Goal: Task Accomplishment & Management: Complete application form

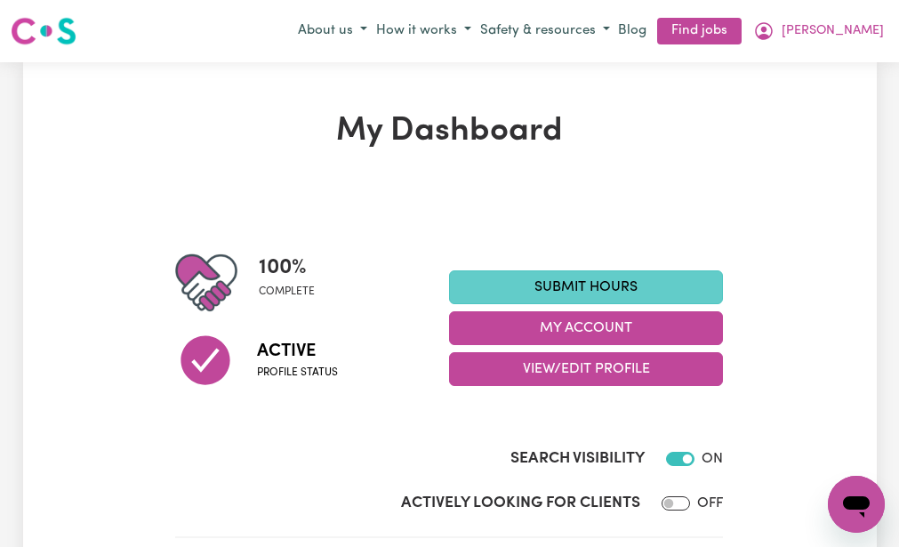
click at [494, 279] on link "Submit Hours" at bounding box center [586, 287] width 274 height 34
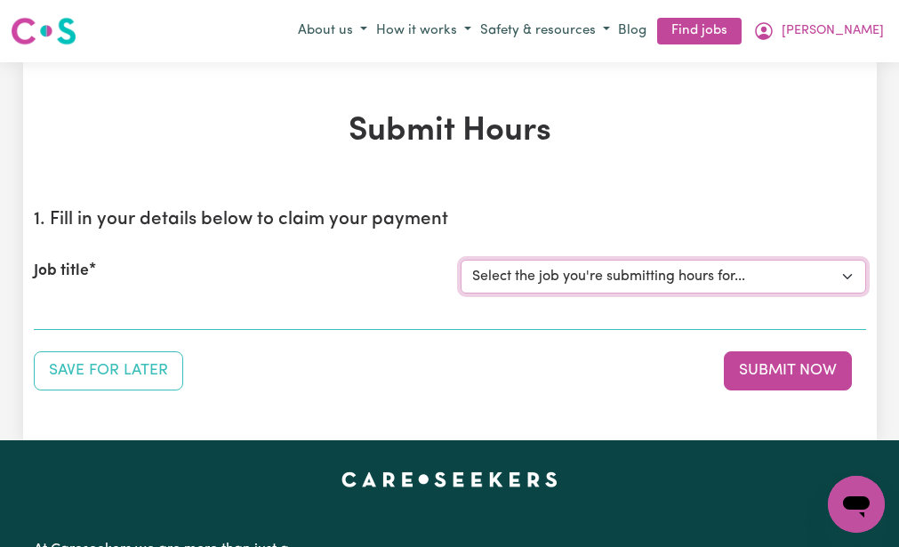
click at [494, 279] on select "Select the job you're submitting hours for... [[PERSON_NAME] (NDIS number: 4302…" at bounding box center [662, 277] width 405 height 34
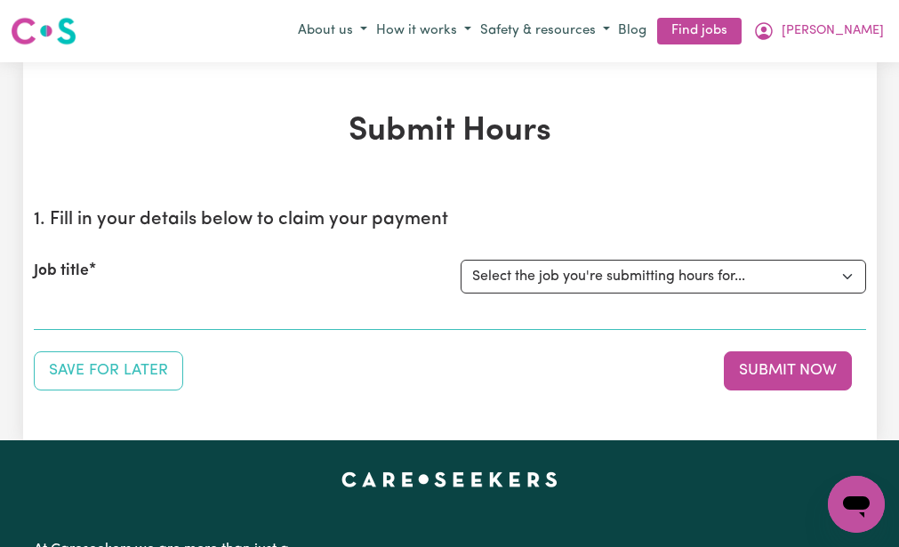
click at [420, 371] on div "Save for Later Submit Now" at bounding box center [450, 370] width 832 height 39
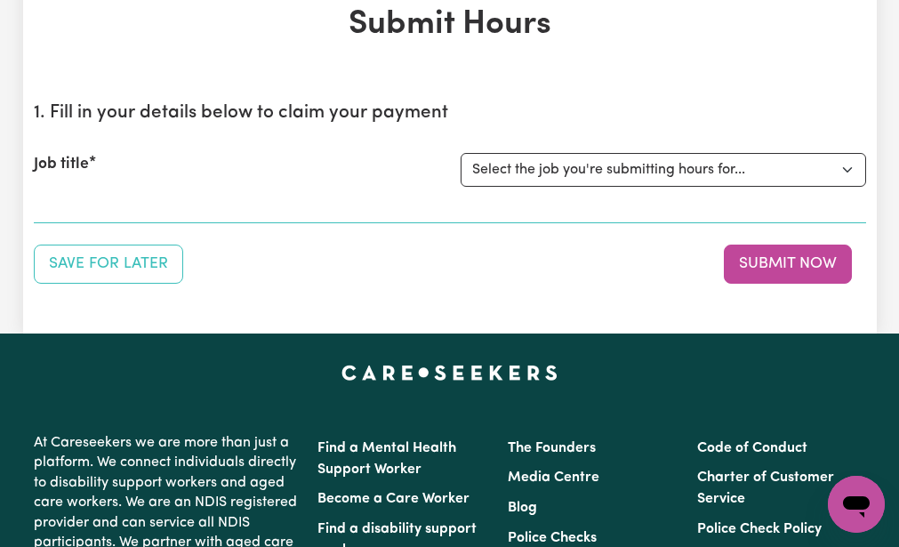
scroll to position [142, 0]
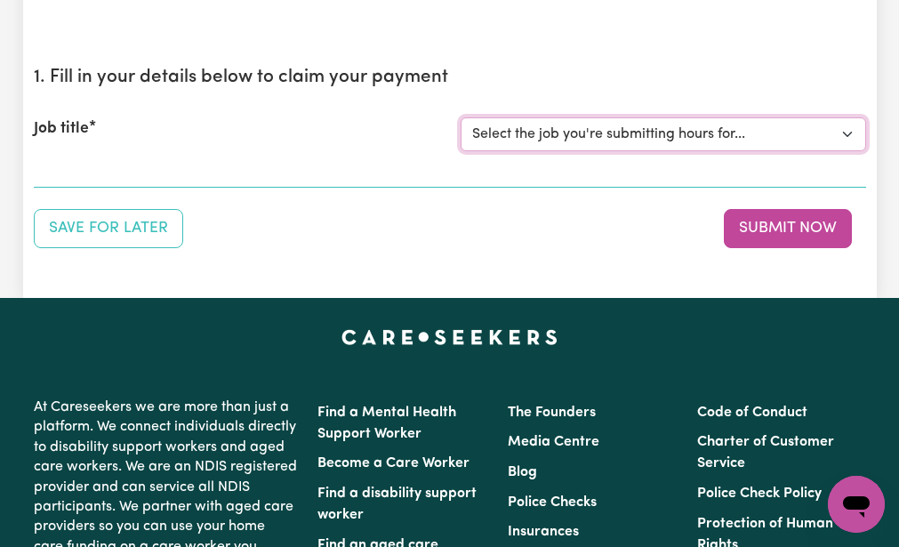
click at [476, 126] on select "Select the job you're submitting hours for... [[PERSON_NAME] (NDIS number: 4302…" at bounding box center [662, 134] width 405 height 34
select select "3393"
click at [460, 117] on select "Select the job you're submitting hours for... [[PERSON_NAME] (NDIS number: 4302…" at bounding box center [662, 134] width 405 height 34
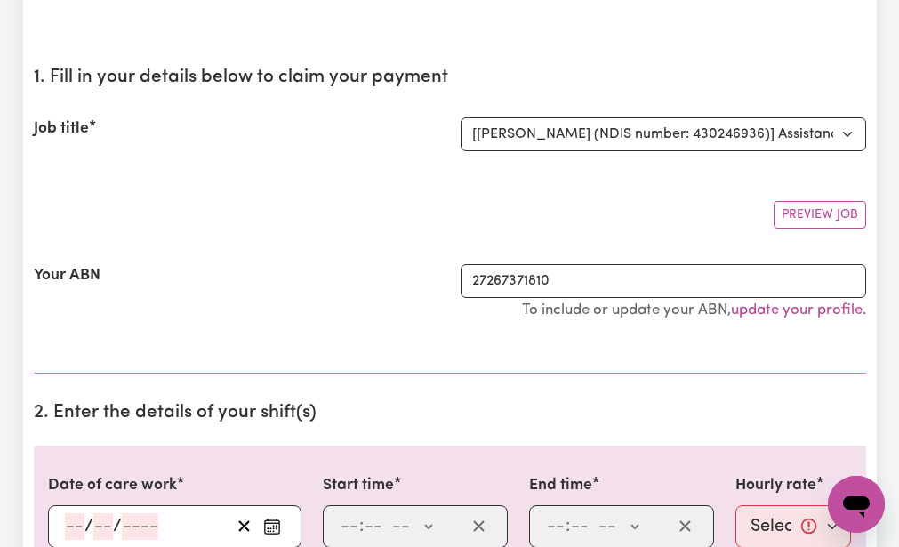
click at [403, 188] on div "Preview Job" at bounding box center [450, 208] width 832 height 42
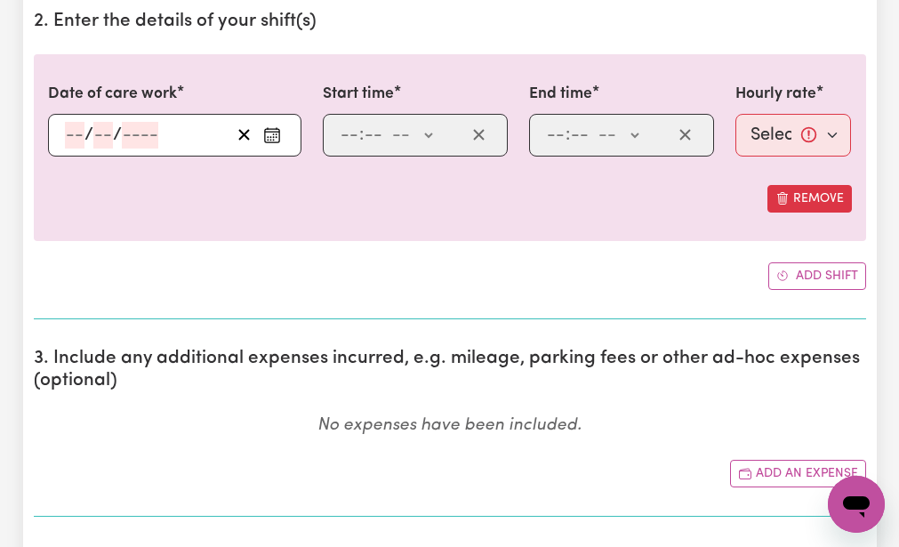
scroll to position [569, 0]
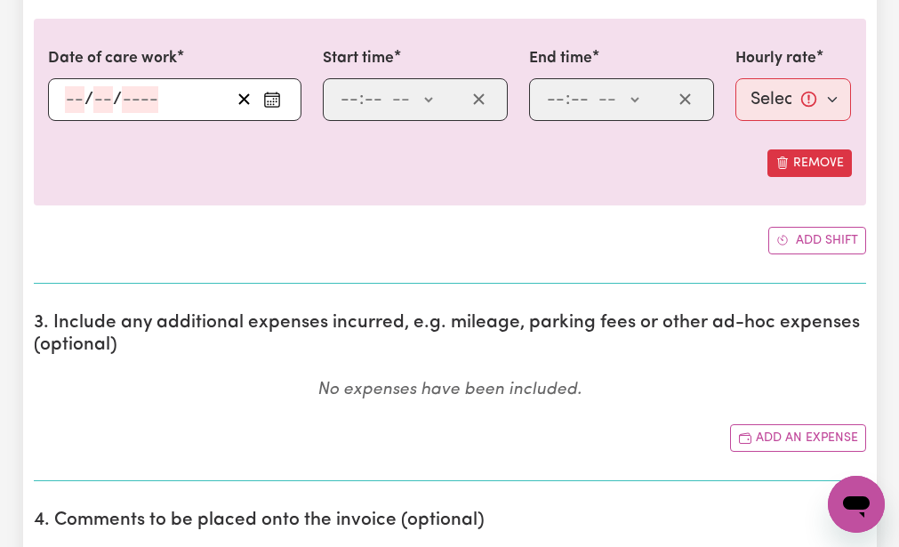
click at [69, 95] on div "/ /" at bounding box center [174, 99] width 253 height 43
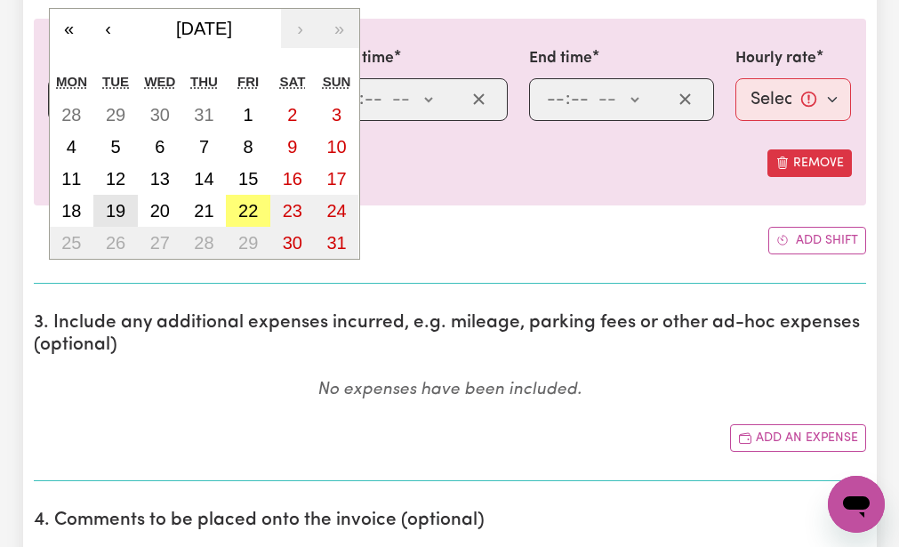
click at [114, 200] on button "19" at bounding box center [115, 211] width 44 height 32
type input "[DATE]"
type input "19"
type input "8"
type input "2025"
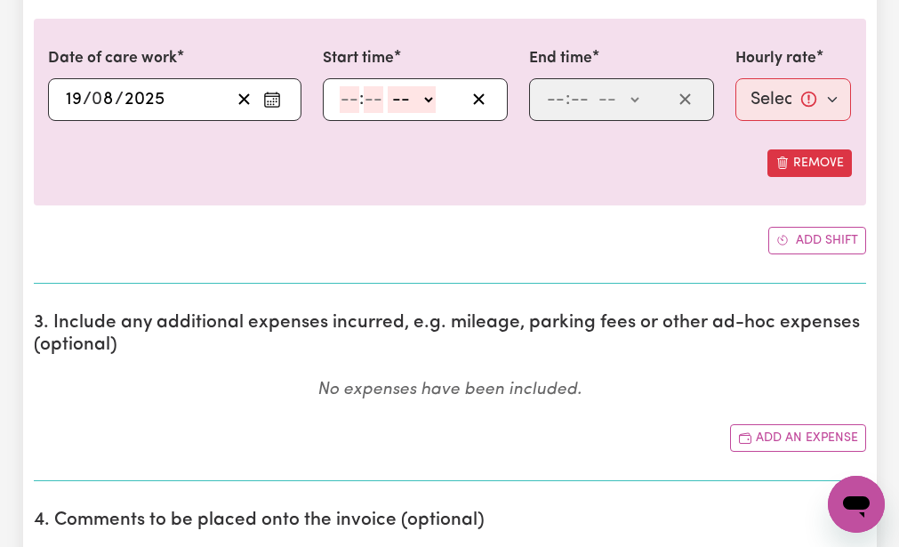
click at [347, 93] on input "number" at bounding box center [350, 99] width 20 height 27
type input "8"
type input "30"
click at [398, 98] on select "-- AM PM" at bounding box center [407, 99] width 48 height 27
select select "am"
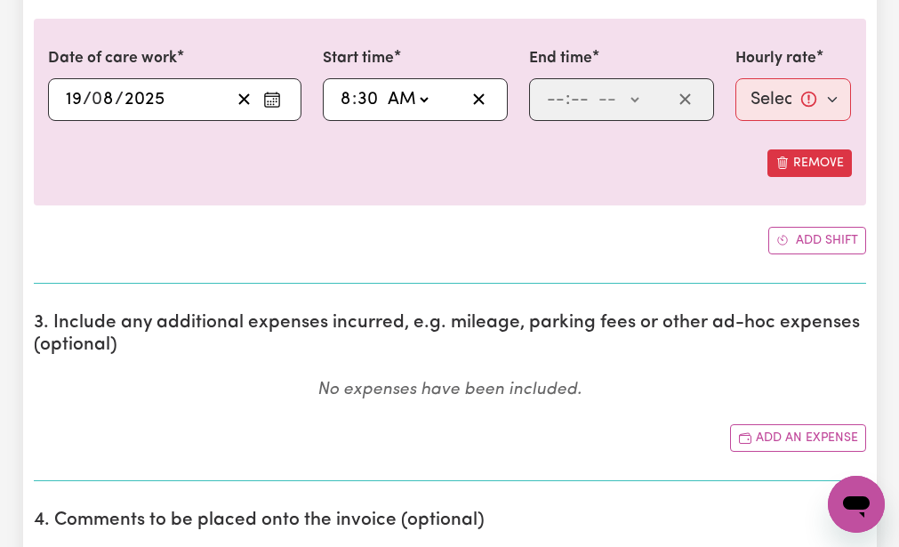
click at [383, 86] on select "-- AM PM" at bounding box center [407, 99] width 48 height 27
type input "08:30"
click at [553, 97] on input "number" at bounding box center [556, 99] width 20 height 27
type input "11"
type input "30"
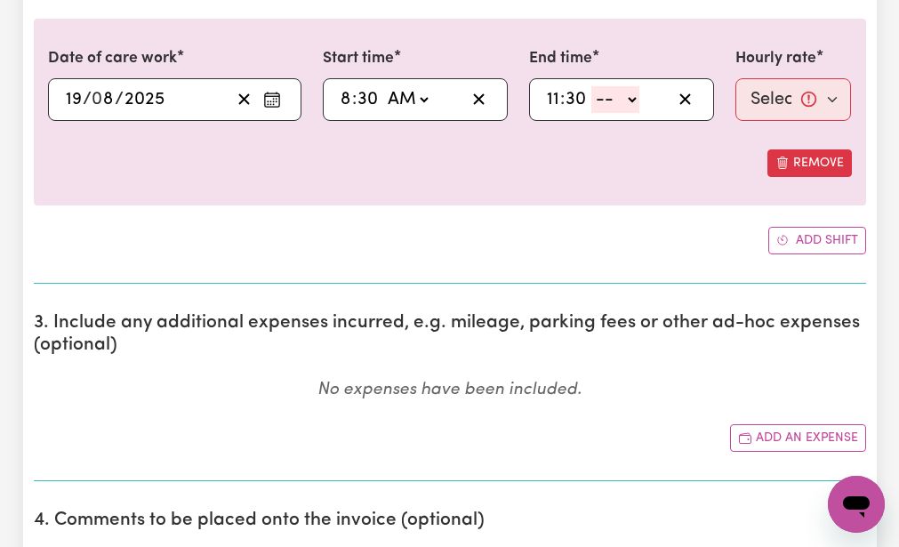
click at [600, 101] on select "-- AM PM" at bounding box center [615, 99] width 48 height 27
select select "am"
click at [591, 86] on select "-- AM PM" at bounding box center [615, 99] width 48 height 27
type input "11:30"
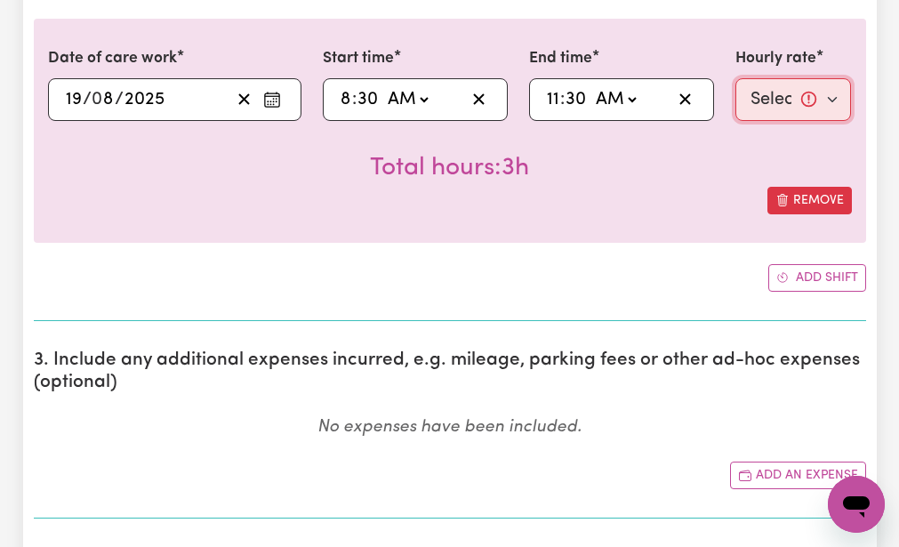
click at [761, 99] on select "Select rate... $51.98 (Weekday)" at bounding box center [793, 99] width 116 height 43
select select "51.98-Weekday"
click at [735, 78] on select "Select rate... $51.98 (Weekday)" at bounding box center [793, 99] width 116 height 43
click at [713, 158] on div "Total hours: 3h" at bounding box center [450, 154] width 804 height 66
click at [618, 280] on div "Add shift" at bounding box center [450, 278] width 832 height 28
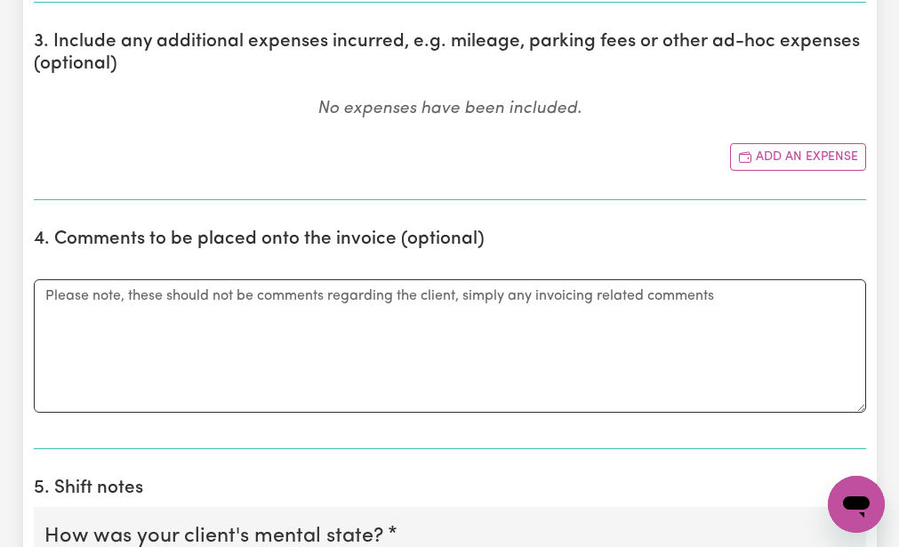
scroll to position [889, 0]
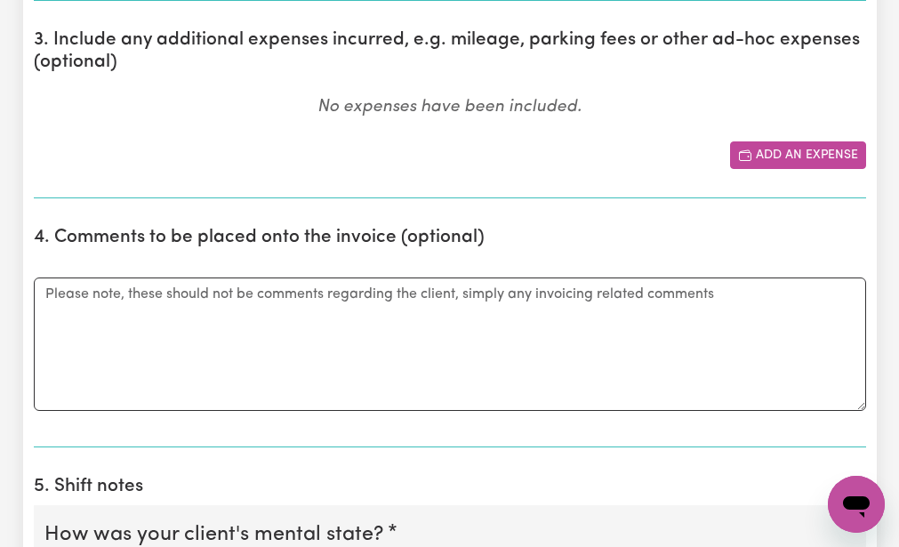
click at [755, 152] on button "Add an expense" at bounding box center [798, 155] width 136 height 28
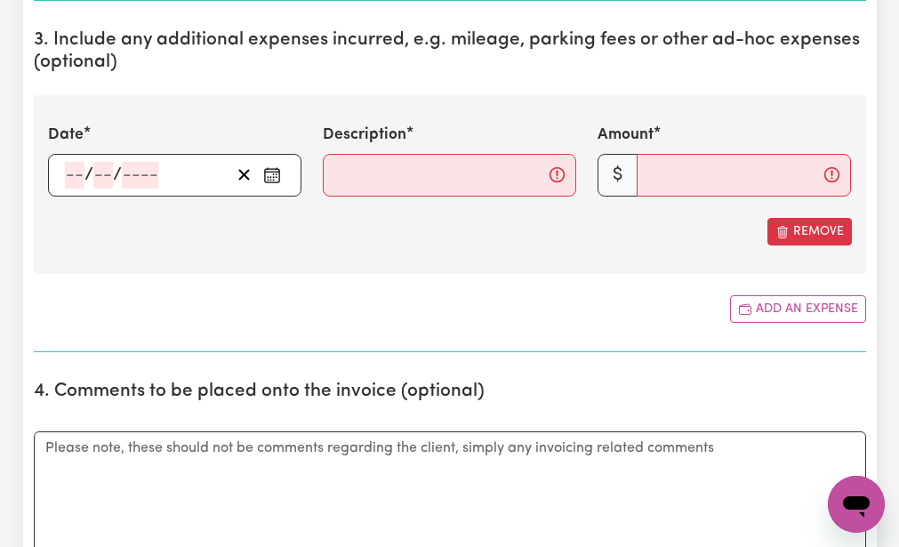
click at [69, 172] on div "/ /" at bounding box center [174, 175] width 253 height 43
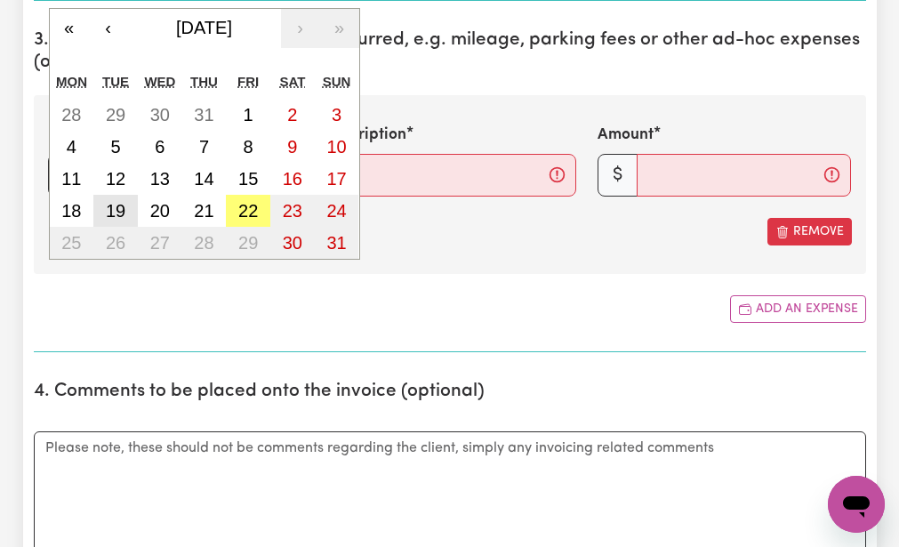
click at [121, 211] on abbr "19" at bounding box center [116, 211] width 20 height 20
type input "[DATE]"
type input "19"
type input "8"
type input "2025"
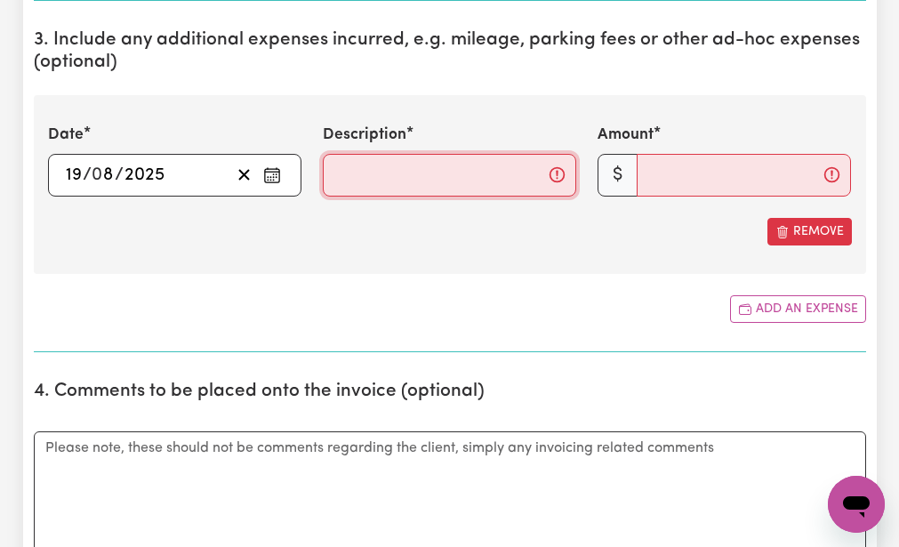
click at [337, 172] on input "Description" at bounding box center [449, 175] width 253 height 43
type input "2"
click at [340, 176] on input "Description" at bounding box center [449, 175] width 253 height 43
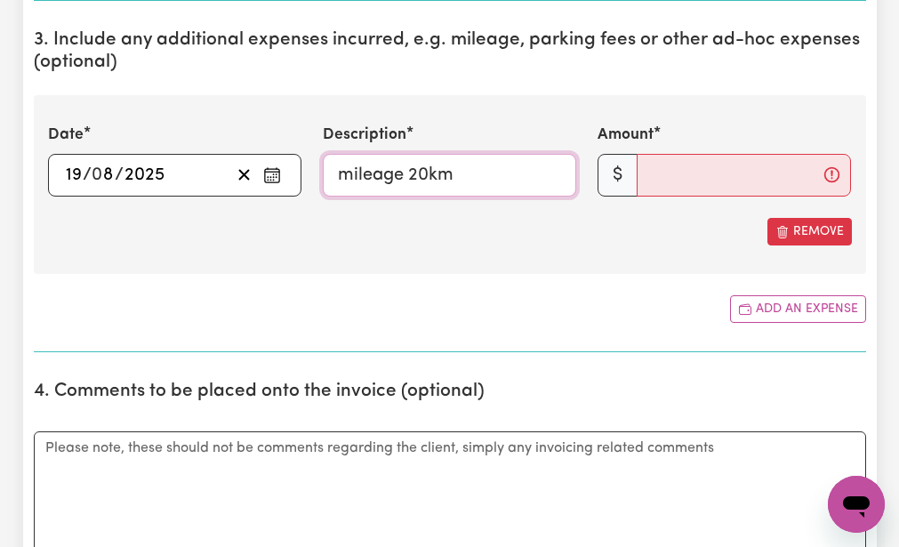
type input "mileage 20km"
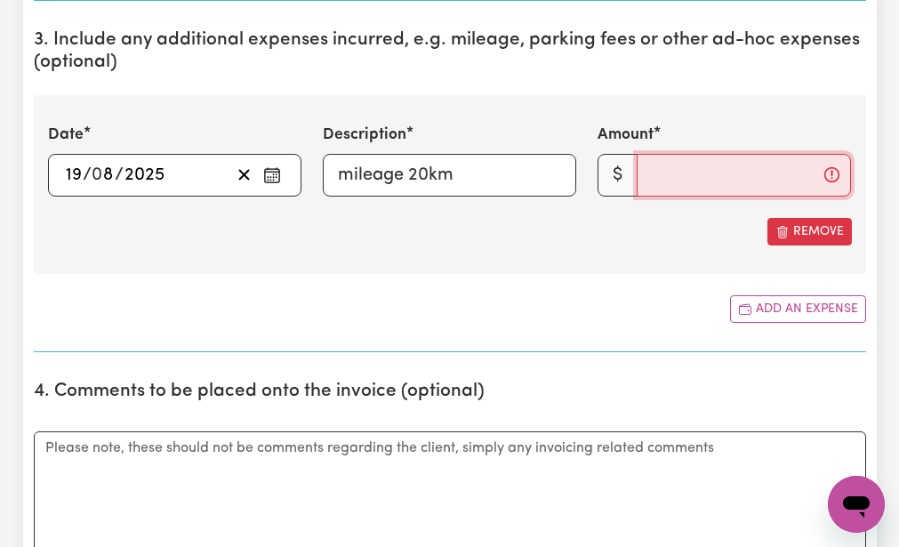
click at [647, 178] on input "Amount" at bounding box center [743, 175] width 214 height 43
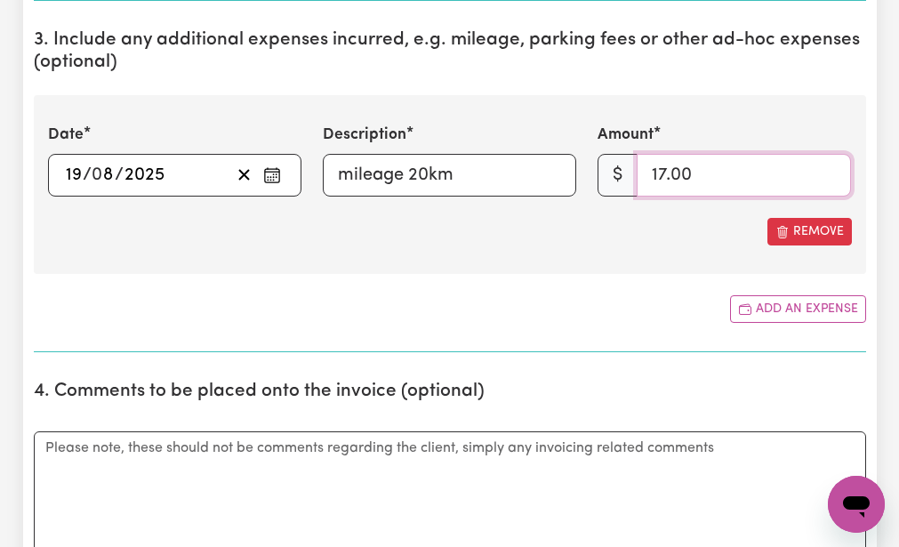
type input "17.00"
click at [541, 303] on div "Add an expense" at bounding box center [450, 309] width 832 height 28
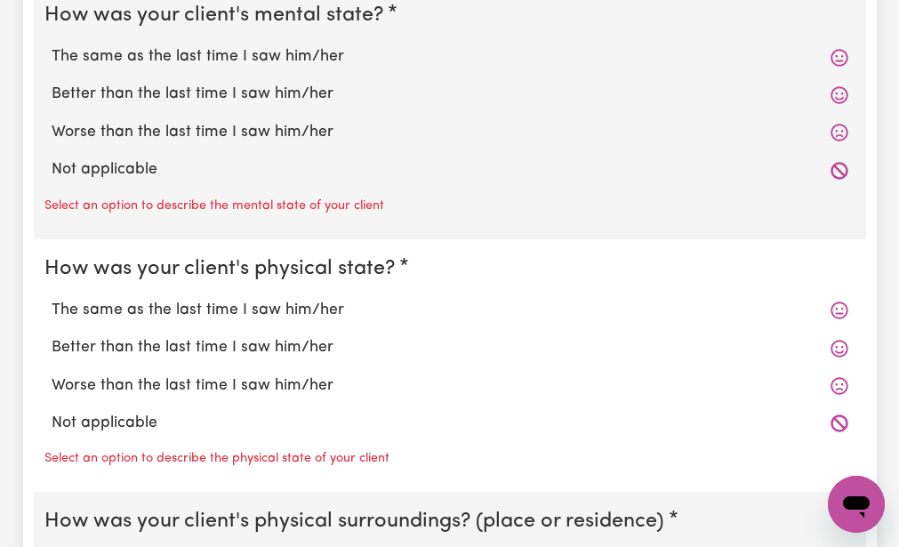
scroll to position [1564, 0]
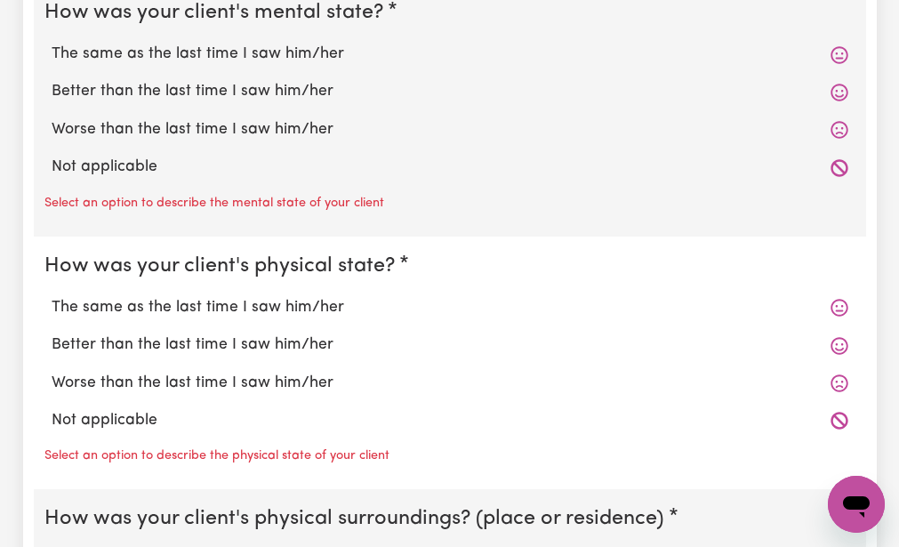
click at [136, 44] on label "The same as the last time I saw him/her" at bounding box center [450, 54] width 796 height 23
click at [52, 43] on input "The same as the last time I saw him/her" at bounding box center [51, 42] width 1 height 1
radio input "true"
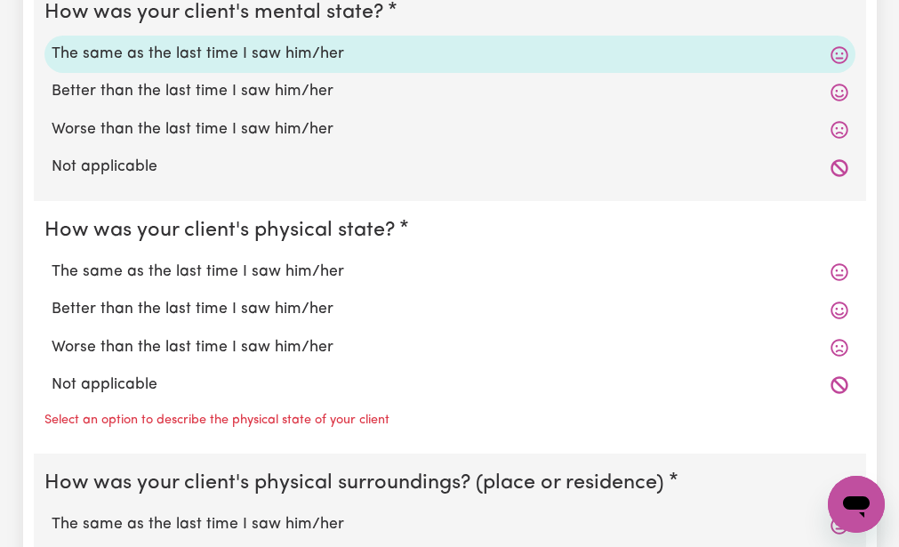
click at [136, 44] on label "The same as the last time I saw him/her" at bounding box center [450, 54] width 796 height 23
click at [52, 43] on input "The same as the last time I saw him/her" at bounding box center [51, 42] width 1 height 1
click at [120, 343] on label "Worse than the last time I saw him/her" at bounding box center [450, 347] width 796 height 23
click at [52, 336] on input "Worse than the last time I saw him/her" at bounding box center [51, 335] width 1 height 1
radio input "true"
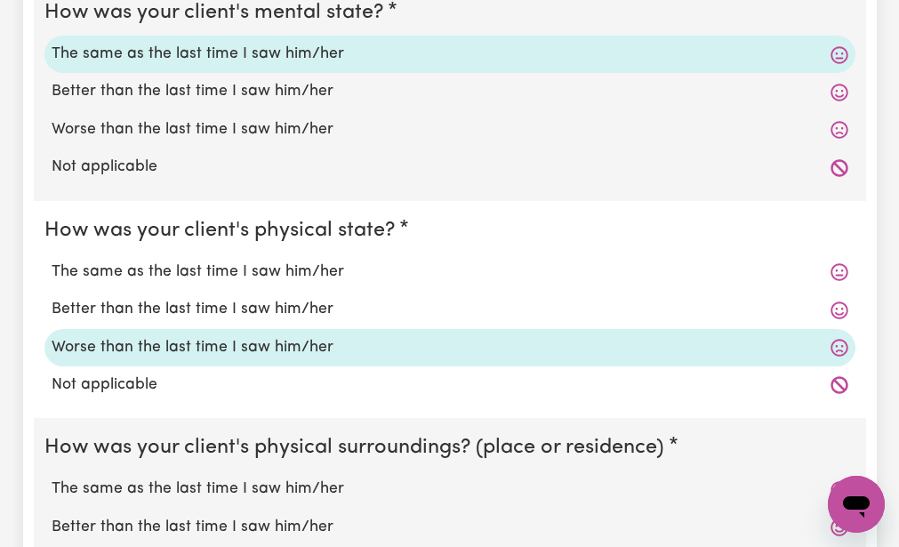
click at [108, 396] on label "Not applicable" at bounding box center [450, 384] width 796 height 23
click at [52, 373] on input "Not applicable" at bounding box center [51, 372] width 1 height 1
radio input "true"
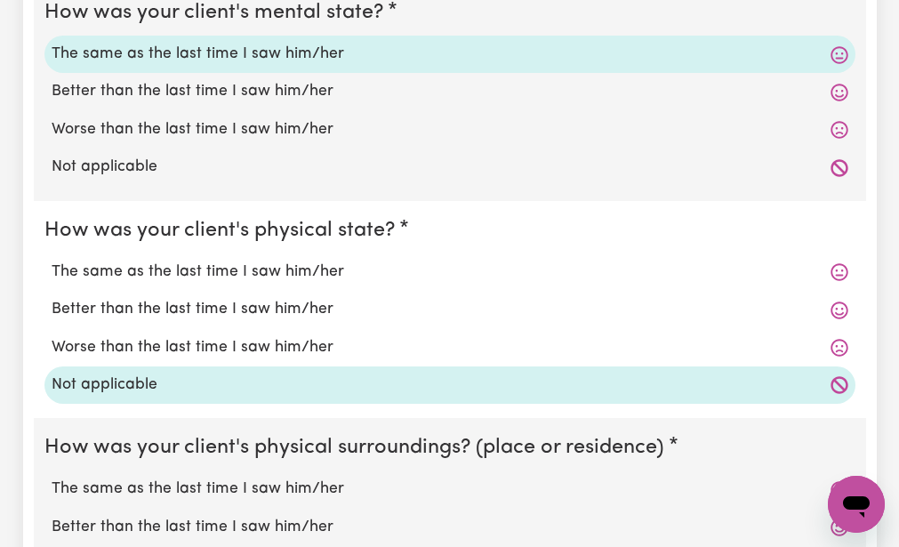
click at [51, 260] on input "The same as the last time I saw him/her" at bounding box center [51, 260] width 1 height 1
radio input "true"
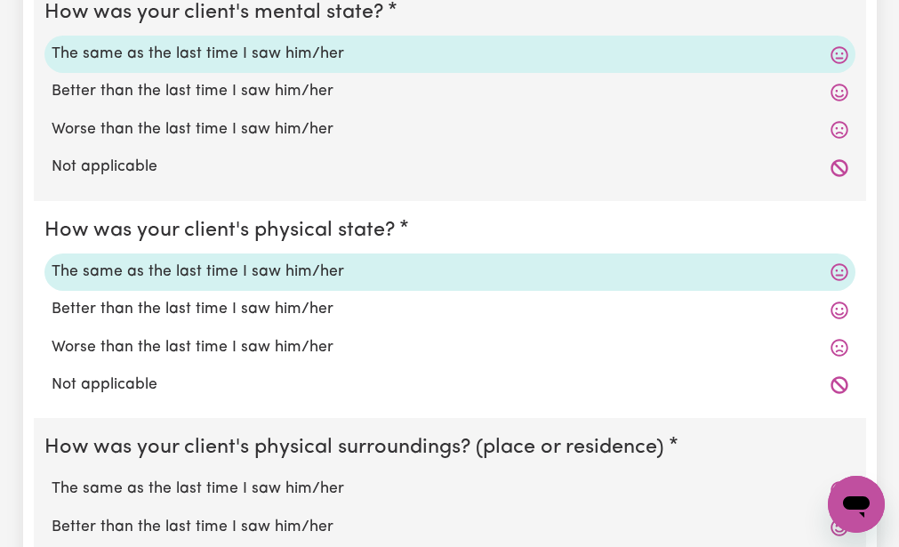
click at [164, 338] on label "Worse than the last time I saw him/her" at bounding box center [450, 347] width 796 height 23
click at [52, 336] on input "Worse than the last time I saw him/her" at bounding box center [51, 335] width 1 height 1
radio input "true"
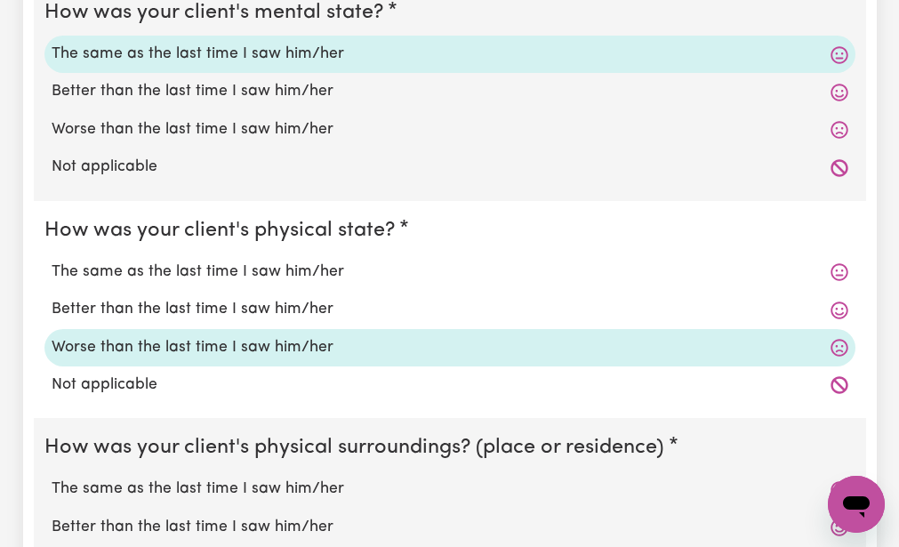
click at [164, 338] on label "Worse than the last time I saw him/her" at bounding box center [450, 347] width 796 height 23
click at [52, 336] on input "Worse than the last time I saw him/her" at bounding box center [51, 335] width 1 height 1
click at [148, 399] on div "Not applicable" at bounding box center [449, 384] width 811 height 37
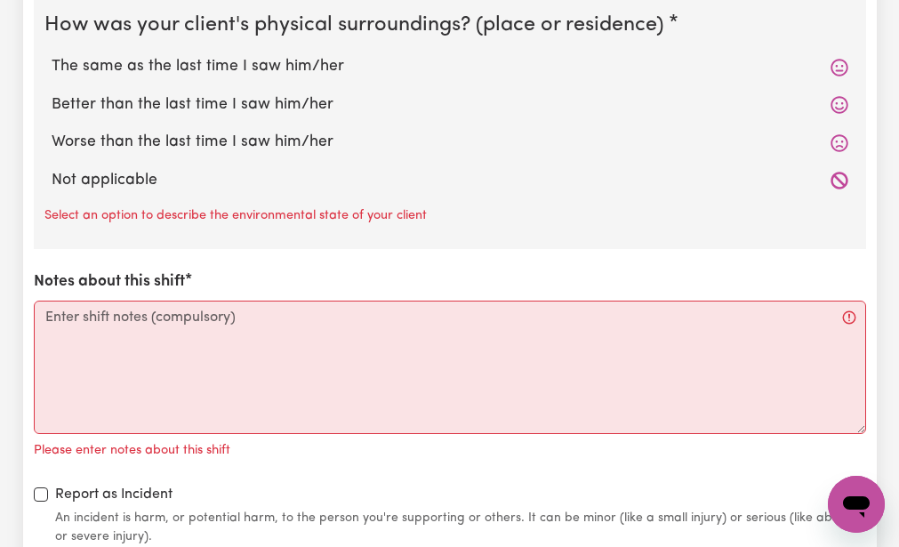
scroll to position [1991, 0]
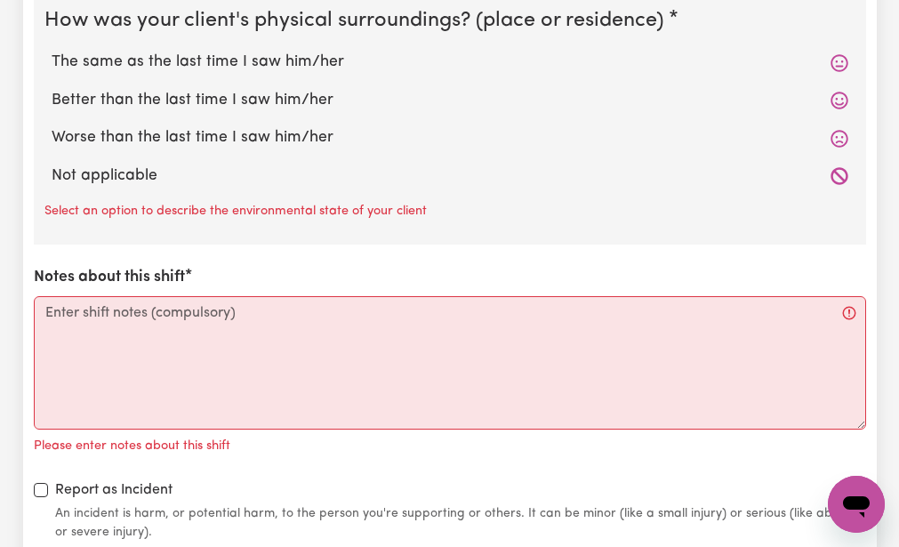
click at [97, 52] on label "The same as the last time I saw him/her" at bounding box center [450, 62] width 796 height 23
click at [52, 51] on input "The same as the last time I saw him/her" at bounding box center [51, 50] width 1 height 1
radio input "true"
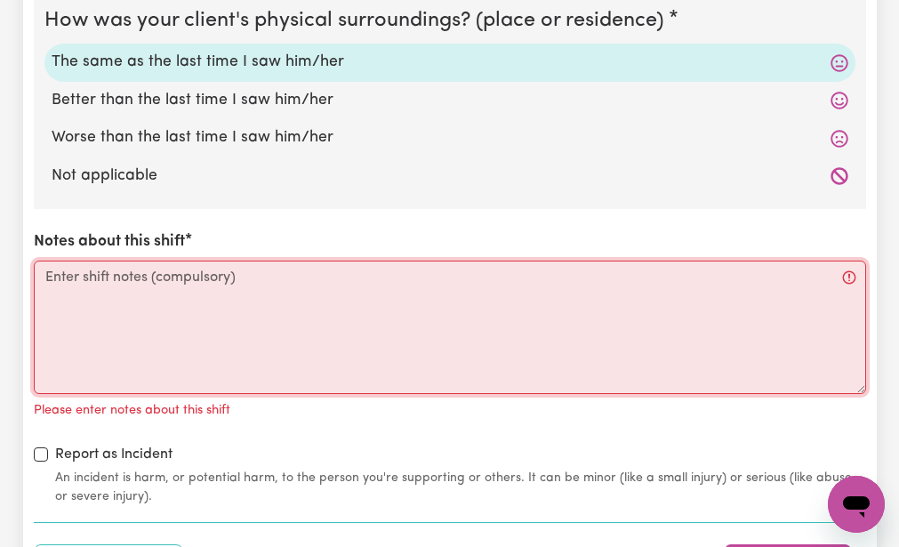
click at [45, 276] on textarea "Notes about this shift" at bounding box center [450, 326] width 832 height 133
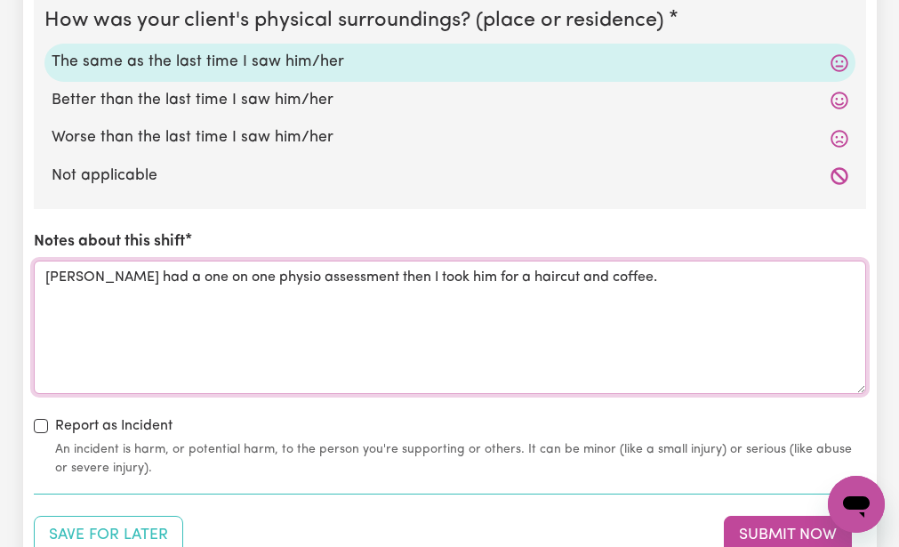
type textarea "[PERSON_NAME] had a one on one physio assessment then I took him for a haircut …"
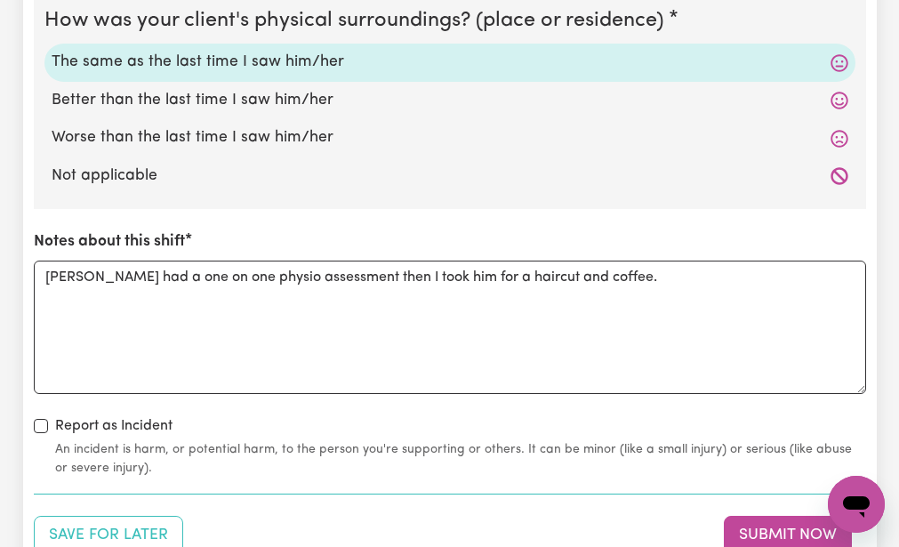
click at [188, 413] on div "How was your client's mental state? The same as the last time I saw him/her Bet…" at bounding box center [450, 17] width 832 height 922
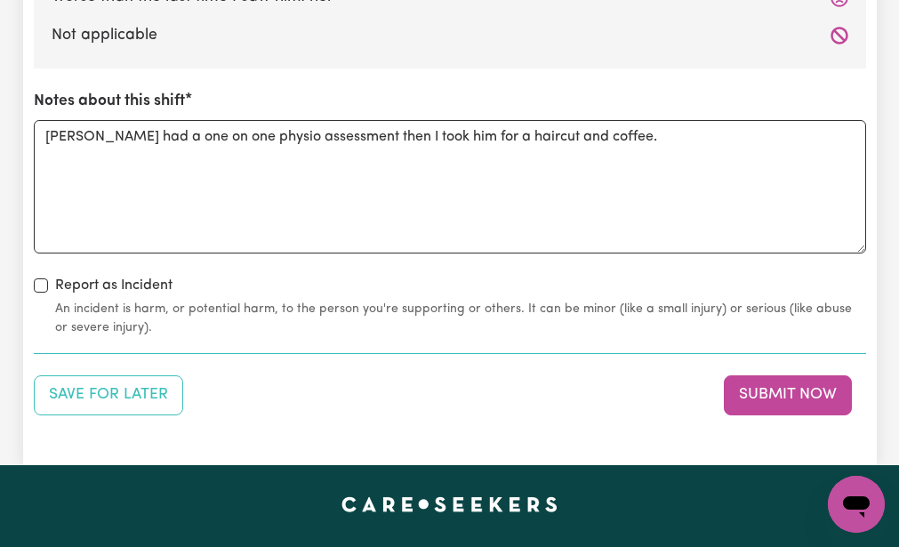
scroll to position [2133, 0]
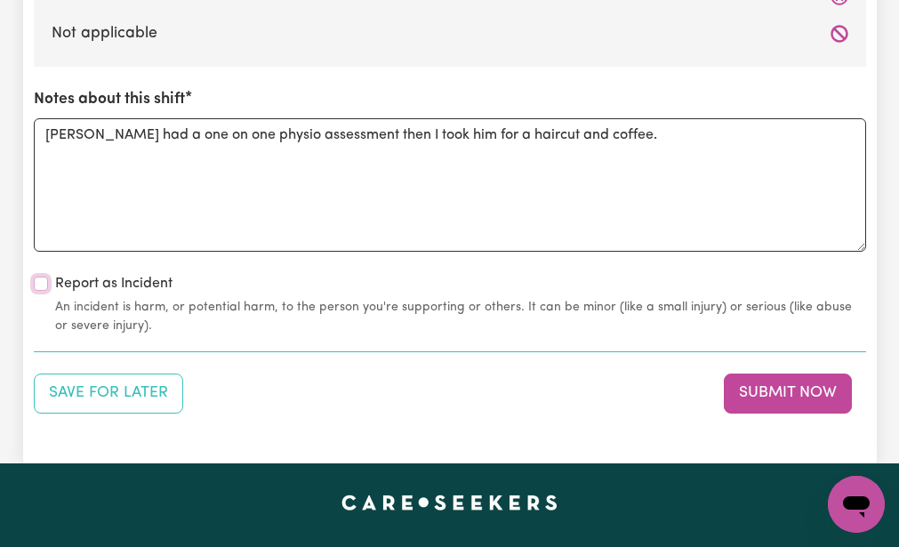
click at [38, 281] on input "Report as Incident" at bounding box center [41, 283] width 14 height 14
checkbox input "true"
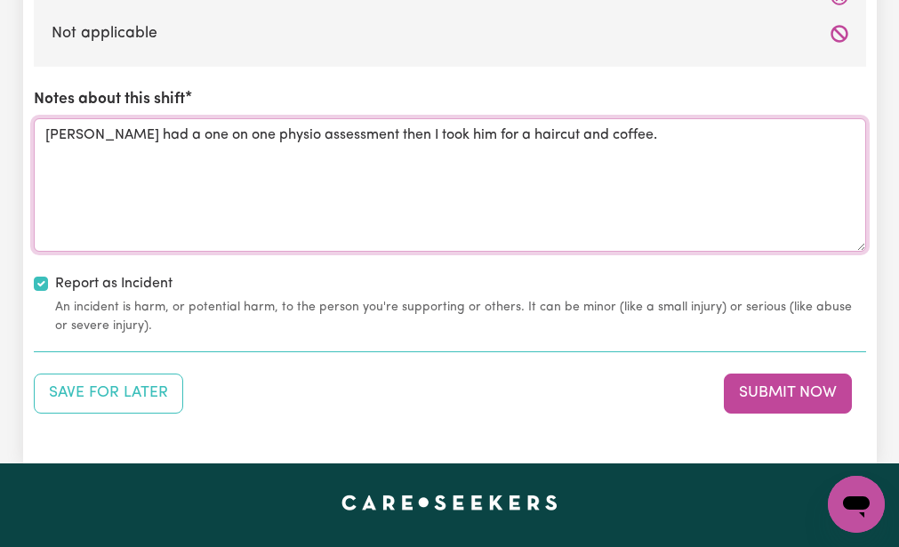
click at [600, 136] on textarea "[PERSON_NAME] had a one on one physio assessment then I took him for a haircut …" at bounding box center [450, 184] width 832 height 133
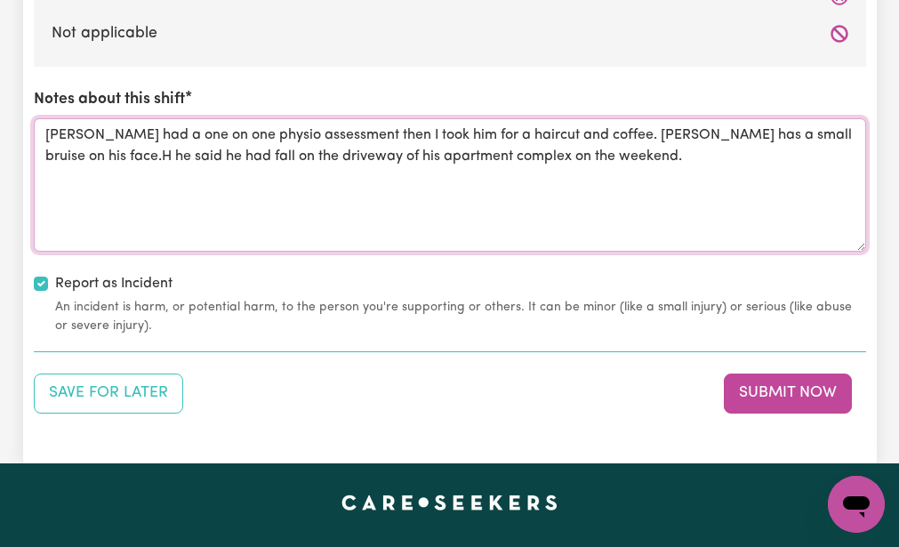
type textarea "[PERSON_NAME] had a one on one physio assessment then I took him for a haircut …"
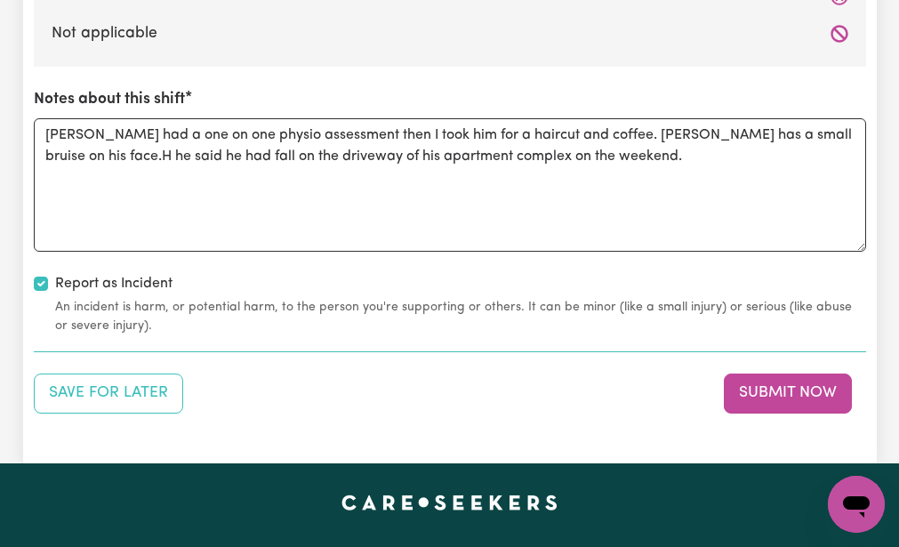
click at [242, 276] on div "Report as Incident An incident is harm, or potential harm, to the person you're…" at bounding box center [450, 304] width 832 height 62
click at [740, 384] on button "Submit Now" at bounding box center [788, 392] width 128 height 39
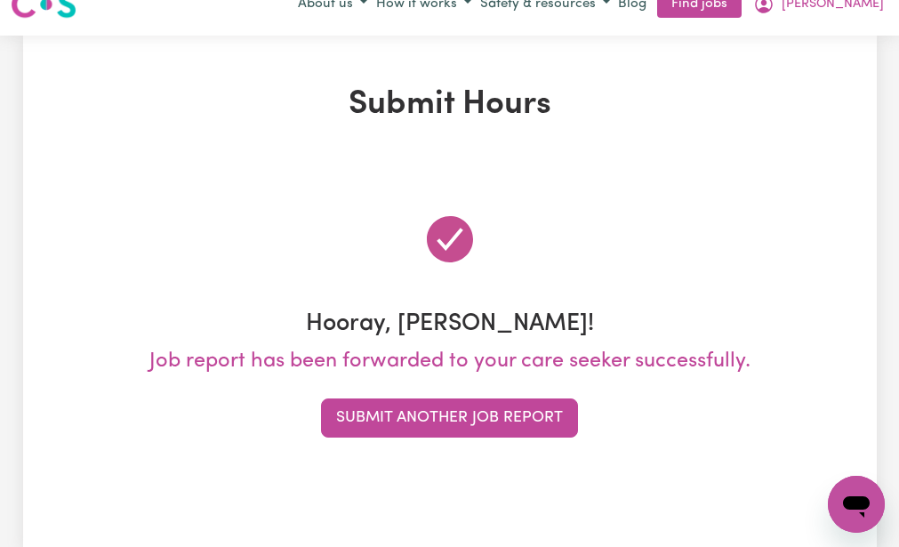
scroll to position [0, 0]
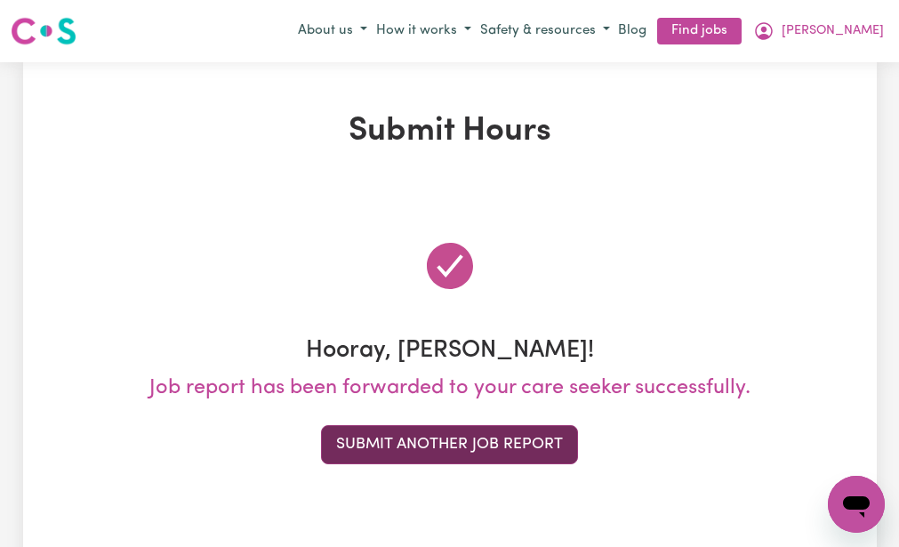
click at [456, 438] on button "Submit Another Job Report" at bounding box center [449, 444] width 257 height 39
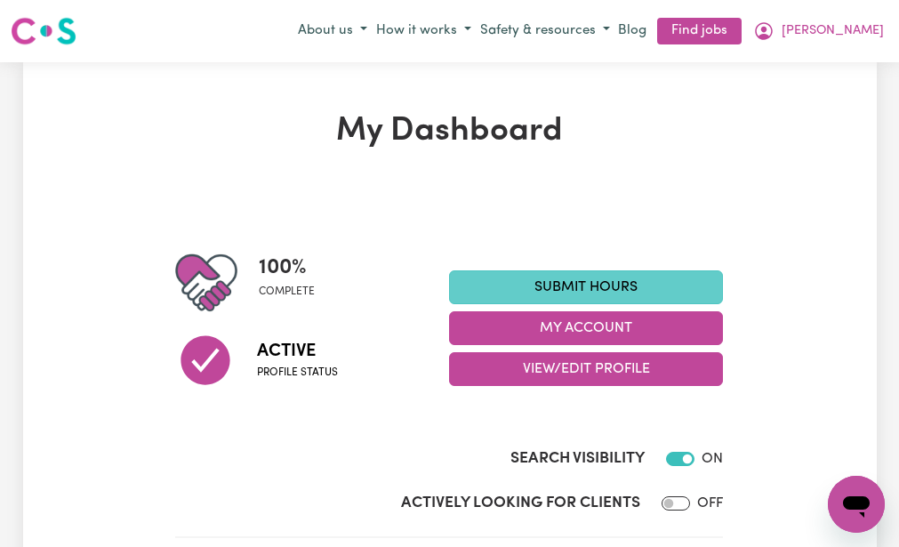
click at [524, 274] on link "Submit Hours" at bounding box center [586, 287] width 274 height 34
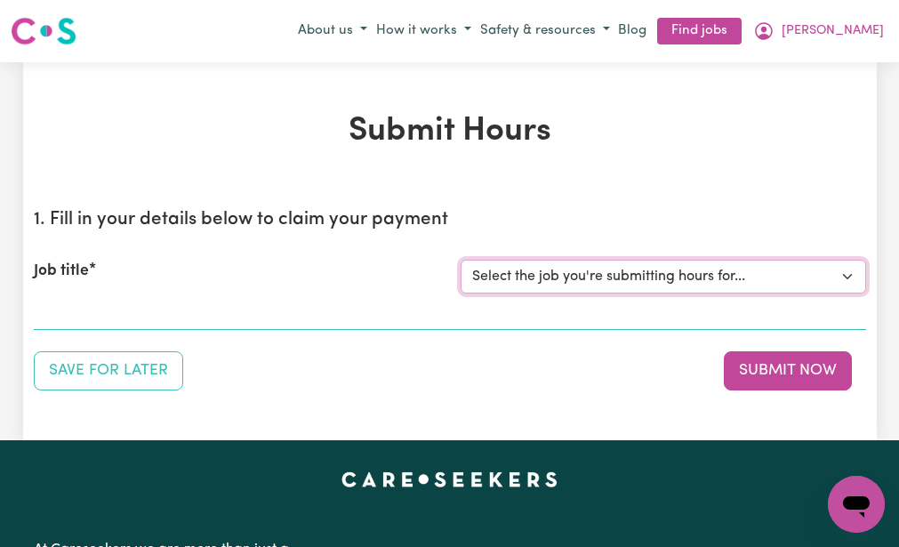
click at [524, 274] on select "Select the job you're submitting hours for... [[PERSON_NAME] (NDIS number: 4302…" at bounding box center [662, 277] width 405 height 34
select select "3393"
click at [460, 260] on select "Select the job you're submitting hours for... [[PERSON_NAME] (NDIS number: 4302…" at bounding box center [662, 277] width 405 height 34
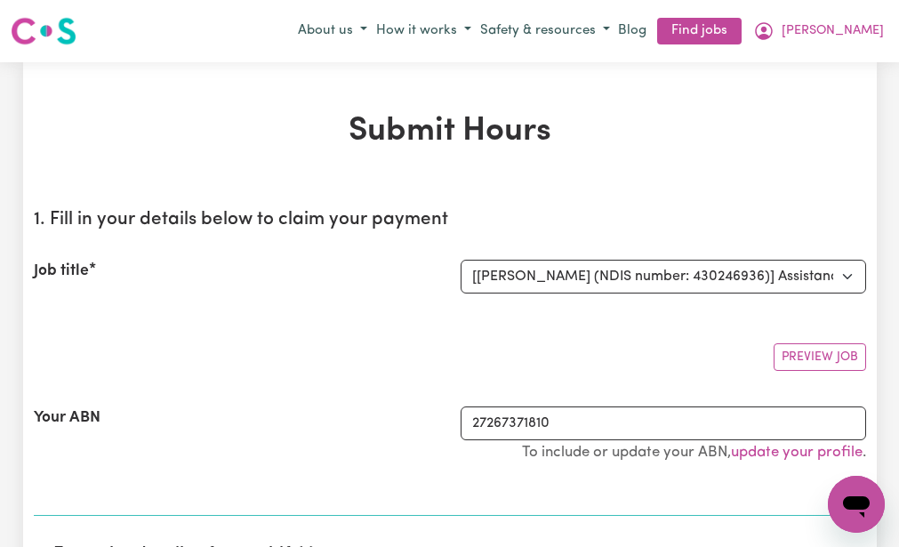
click at [452, 338] on div "Preview Job" at bounding box center [450, 350] width 832 height 42
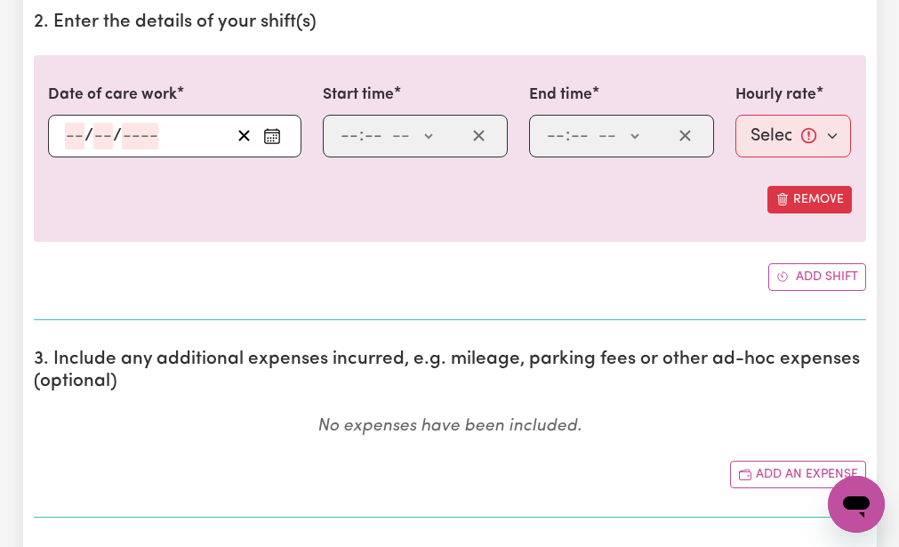
scroll to position [533, 0]
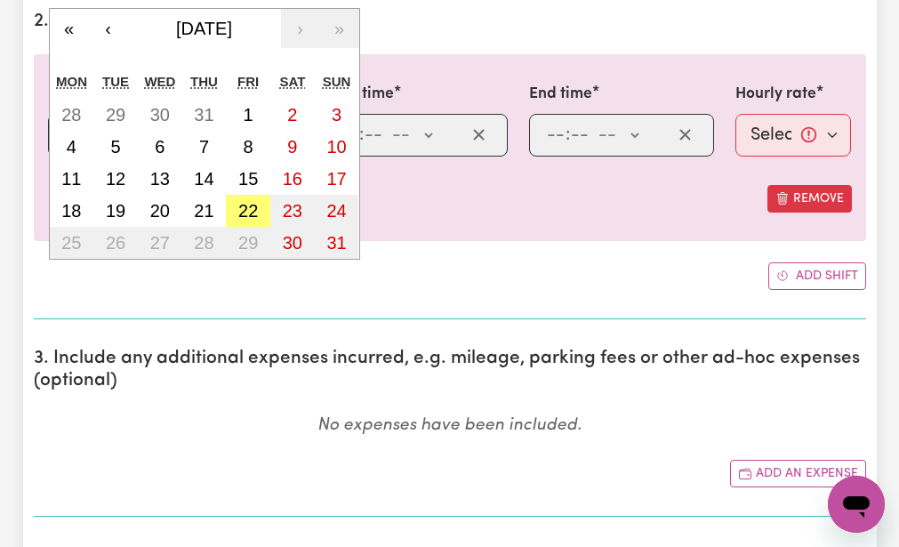
click at [73, 132] on div "/ / « ‹ August 2025 › » Mon Tue Wed Thu Fri Sat Sun 28 29 30 31 1 2 3 4 5 6 7 8…" at bounding box center [174, 135] width 253 height 43
click at [158, 200] on button "20" at bounding box center [160, 211] width 44 height 32
type input "2025-08-20"
type input "20"
type input "8"
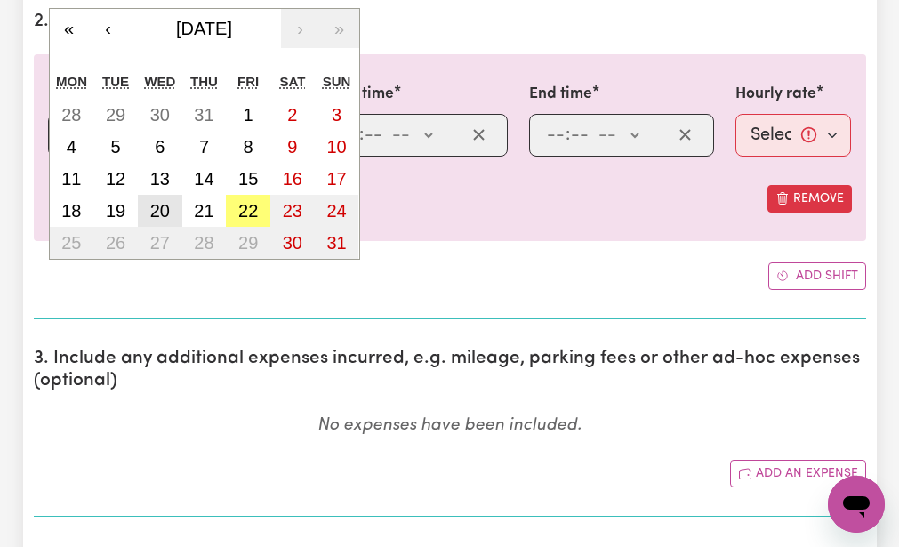
type input "2025"
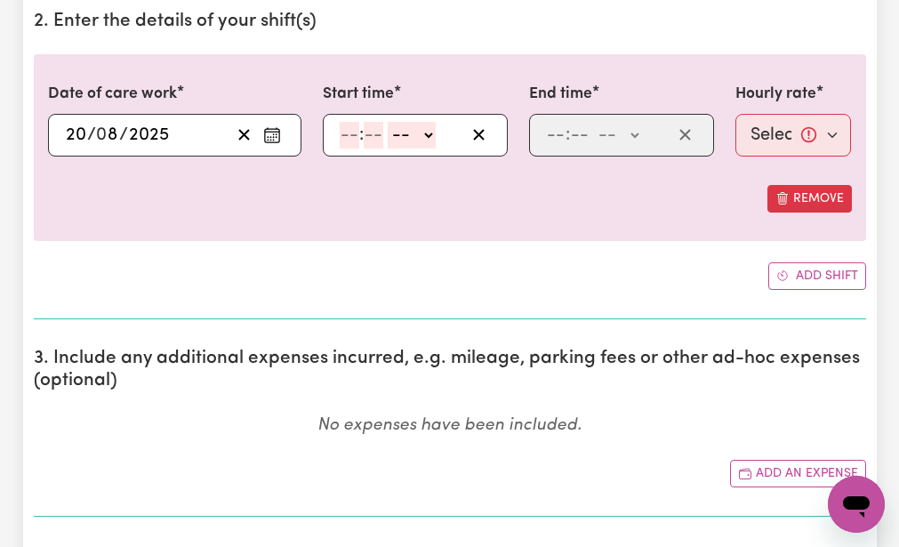
click at [348, 131] on input "number" at bounding box center [350, 135] width 20 height 27
type input "9"
type input "0"
click at [392, 138] on select "-- AM PM" at bounding box center [409, 135] width 48 height 27
select select "am"
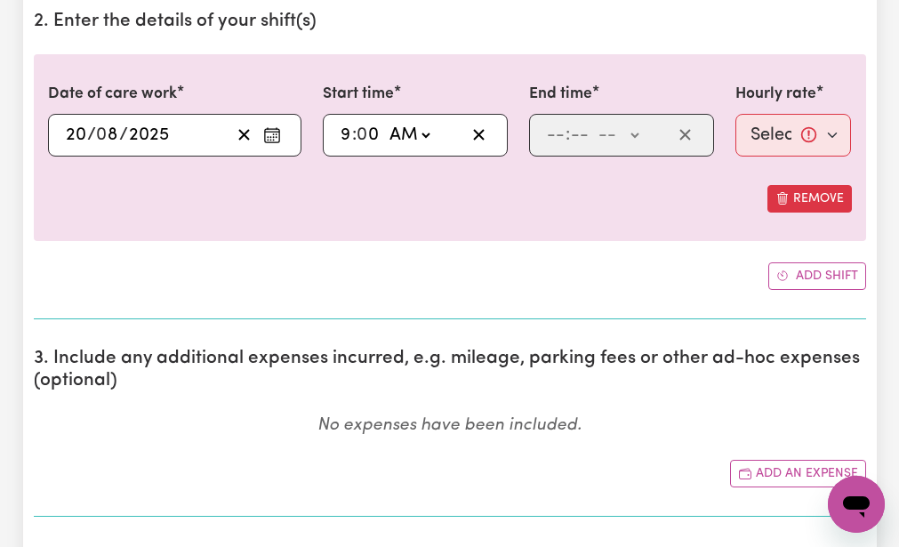
click at [385, 122] on select "-- AM PM" at bounding box center [409, 135] width 48 height 27
type input "09:00"
click at [553, 131] on input "number" at bounding box center [556, 135] width 20 height 27
type input "12"
type input "30"
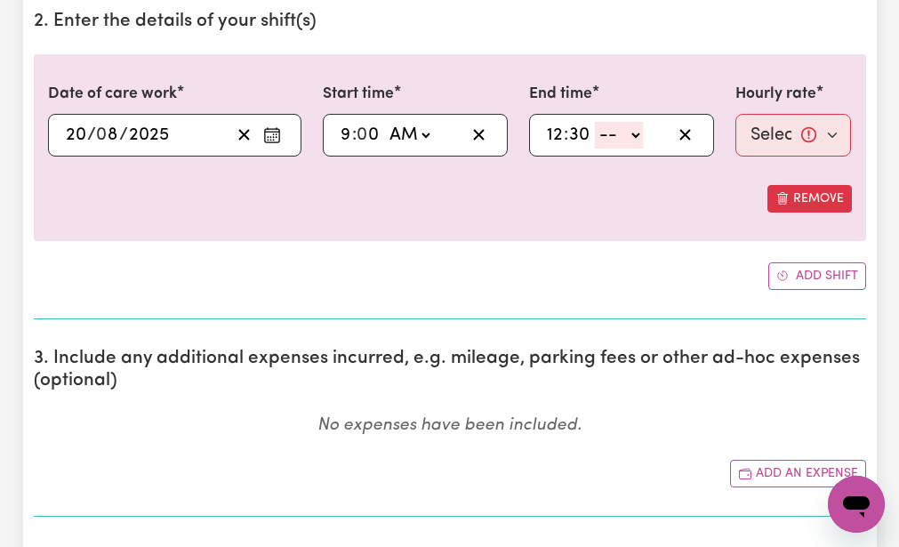
click at [609, 131] on select "-- AM PM" at bounding box center [619, 135] width 48 height 27
select select "pm"
click at [595, 122] on select "-- AM PM" at bounding box center [619, 135] width 48 height 27
type input "12:30"
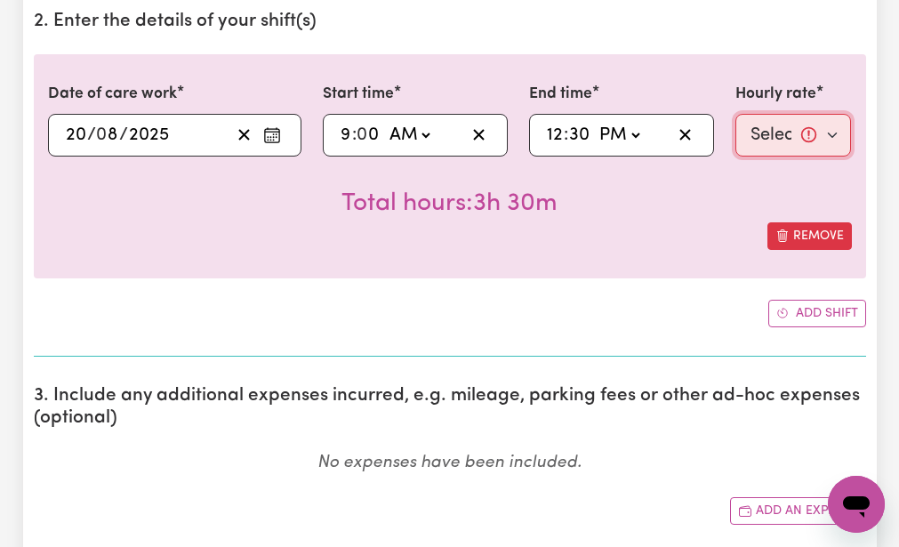
click at [772, 121] on select "Select rate... $51.98 (Weekday)" at bounding box center [793, 135] width 116 height 43
select select "51.98-Weekday"
click at [735, 114] on select "Select rate... $51.98 (Weekday)" at bounding box center [793, 135] width 116 height 43
click at [684, 132] on icon "button" at bounding box center [684, 134] width 17 height 17
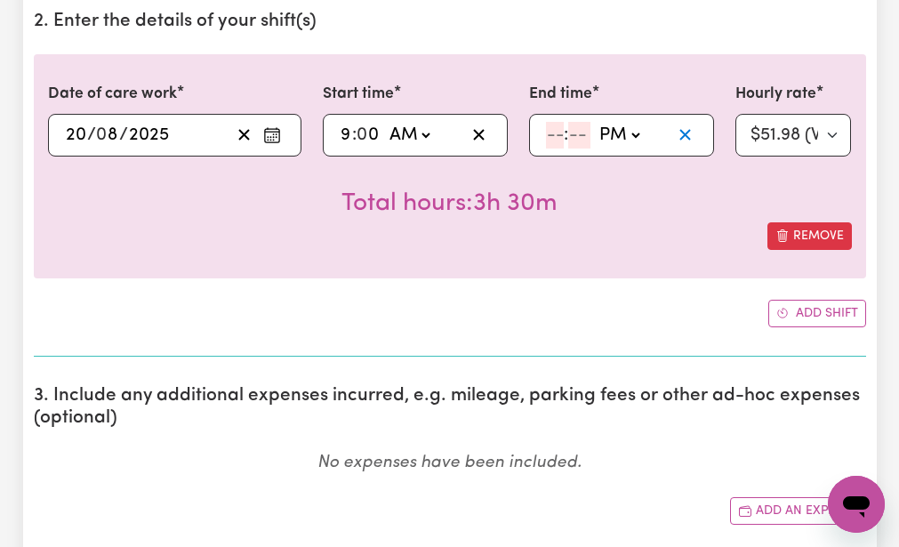
select select
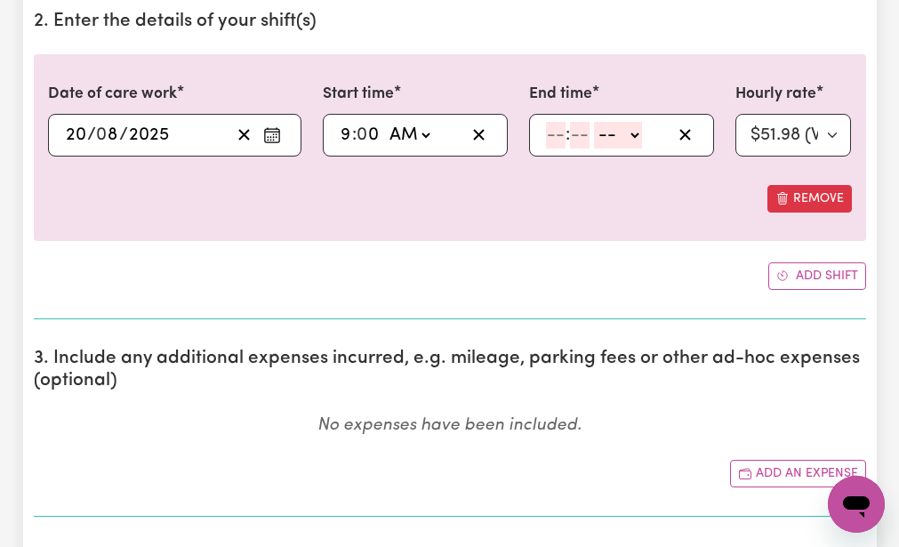
click at [551, 132] on input "number" at bounding box center [556, 135] width 20 height 27
type input "12"
type input "0"
click at [606, 144] on select "-- AM PM" at bounding box center [620, 135] width 48 height 27
select select "pm"
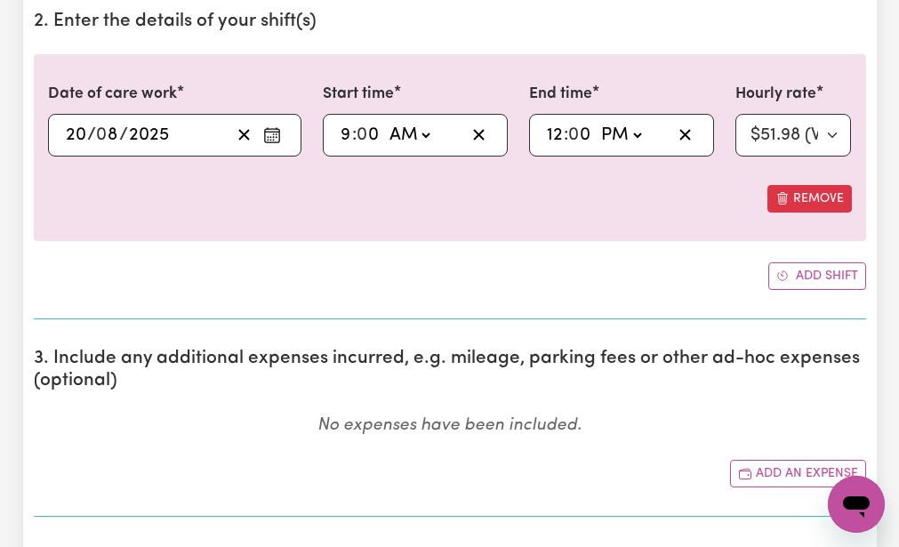
click at [596, 122] on select "-- AM PM" at bounding box center [620, 135] width 48 height 27
type input "12:00"
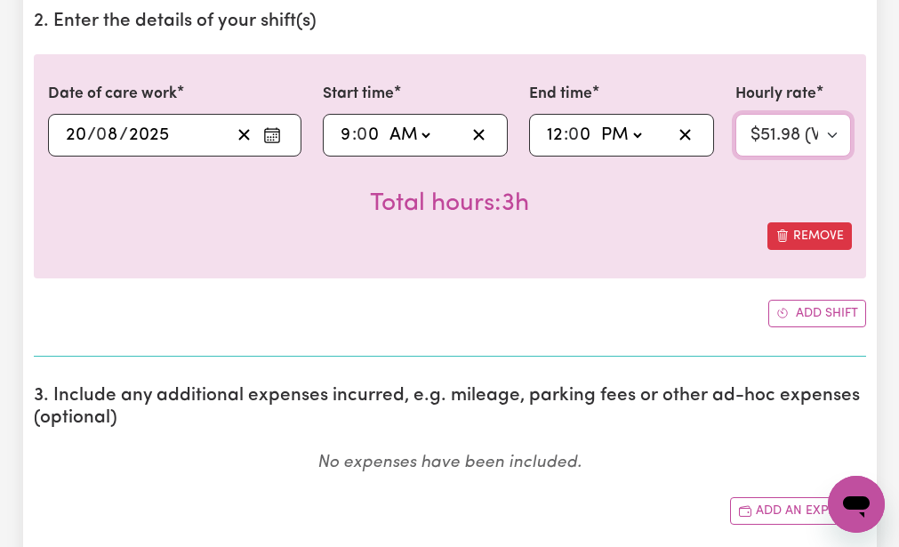
click at [766, 124] on select "Select rate... $51.98 (Weekday)" at bounding box center [793, 135] width 116 height 43
click at [735, 114] on select "Select rate... $51.98 (Weekday)" at bounding box center [793, 135] width 116 height 43
click at [716, 199] on div "Total hours: 3h" at bounding box center [450, 189] width 804 height 66
click at [624, 293] on div "Date of care work 2025-08-20 20 / 0 8 / 2025 « ‹ August 2025 › » Mon Tue Wed Th…" at bounding box center [450, 190] width 832 height 272
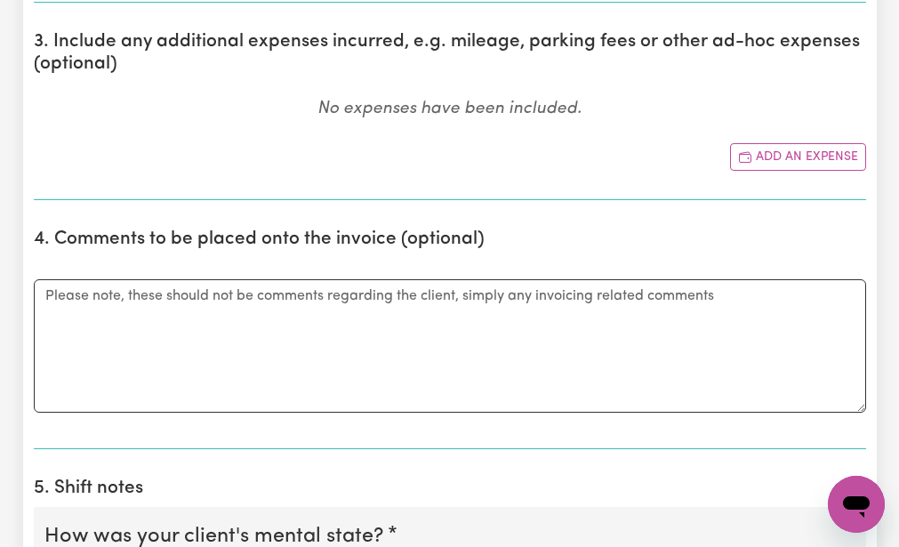
scroll to position [889, 0]
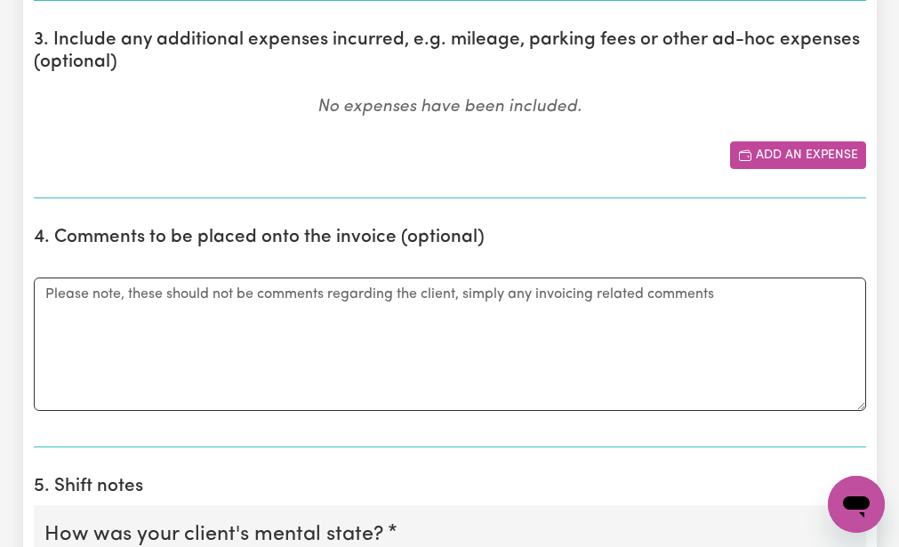
click at [748, 153] on icon "Add another expense" at bounding box center [745, 155] width 14 height 14
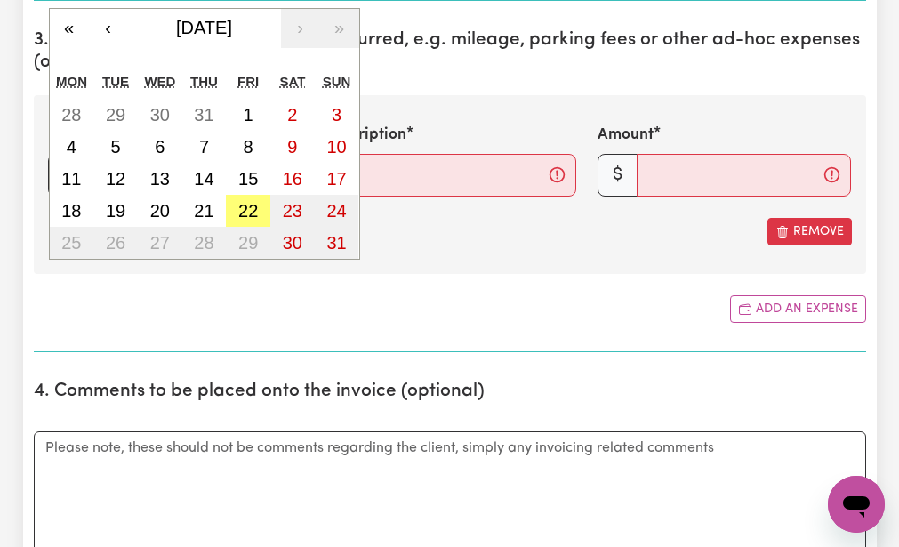
click at [73, 172] on div "/ / « ‹ August 2025 › » Mon Tue Wed Thu Fri Sat Sun 28 29 30 31 1 2 3 4 5 6 7 8…" at bounding box center [174, 175] width 253 height 43
click at [157, 199] on button "20" at bounding box center [160, 211] width 44 height 32
type input "2025-08-20"
type input "20"
type input "8"
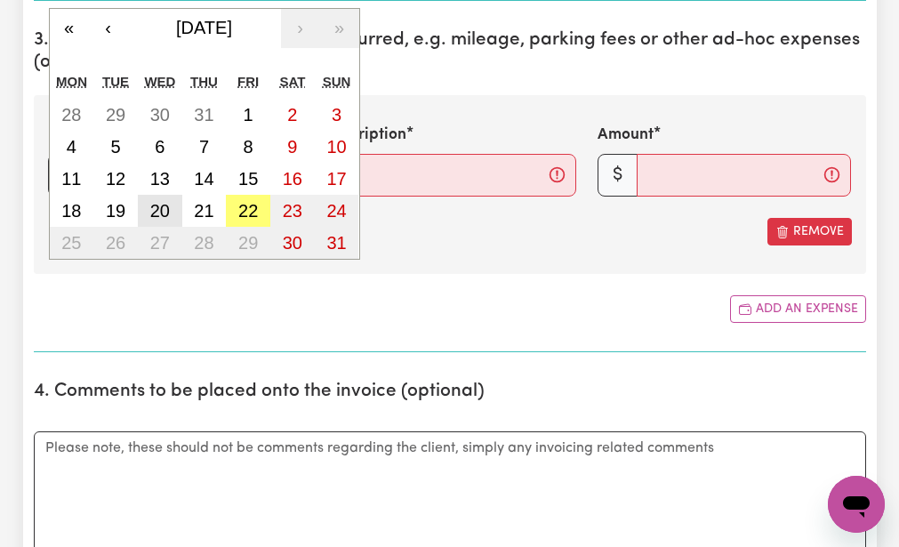
type input "2025"
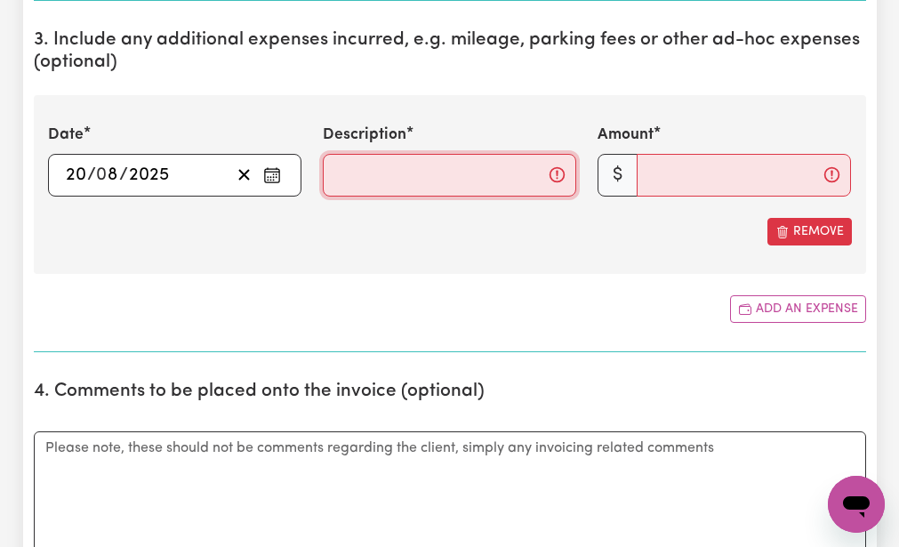
click at [336, 172] on input "Description" at bounding box center [449, 175] width 253 height 43
type input "mileage 17km"
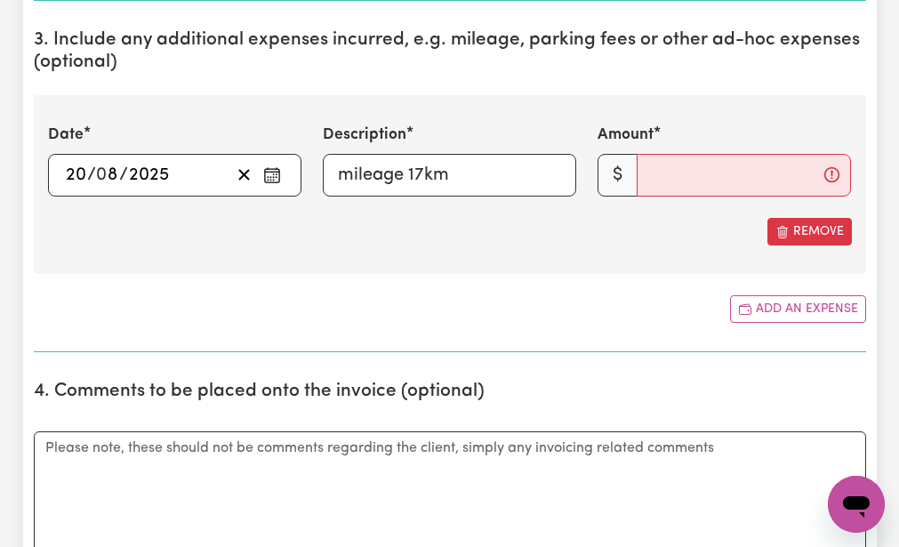
click at [386, 240] on div "Remove" at bounding box center [450, 232] width 804 height 28
click at [649, 174] on input "Amount" at bounding box center [743, 175] width 214 height 43
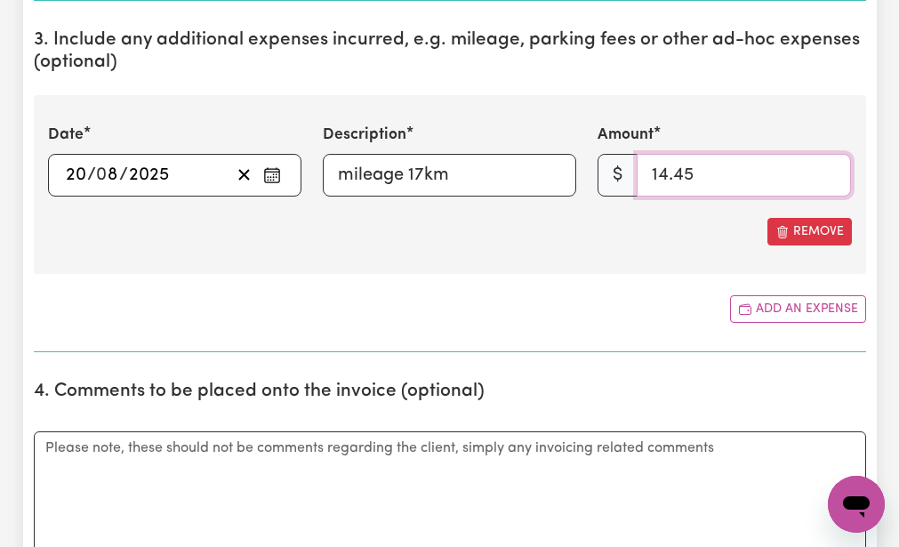
type input "14.45"
click at [616, 284] on section "3. Include any additional expenses incurred, e.g. mileage, parking fees or othe…" at bounding box center [450, 183] width 832 height 337
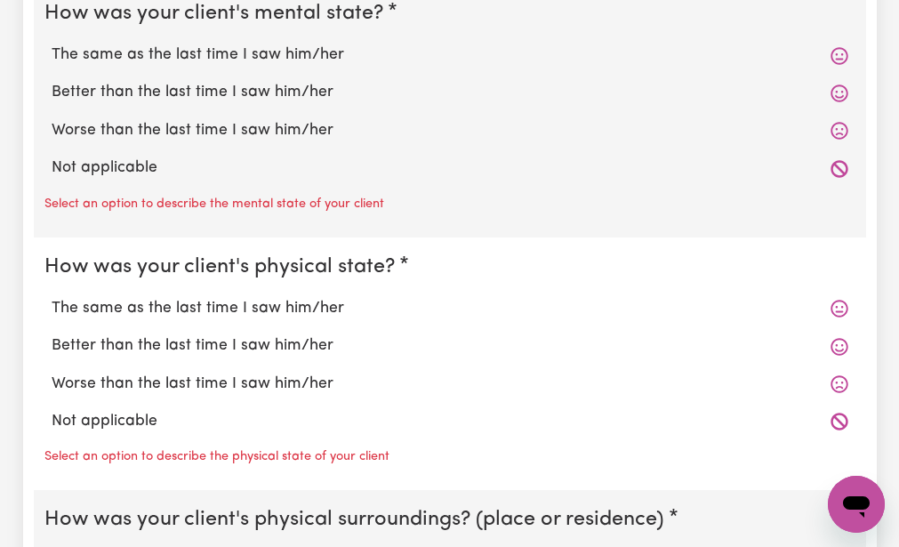
scroll to position [1564, 0]
click at [118, 51] on label "The same as the last time I saw him/her" at bounding box center [450, 54] width 796 height 23
click at [52, 43] on input "The same as the last time I saw him/her" at bounding box center [51, 42] width 1 height 1
radio input "true"
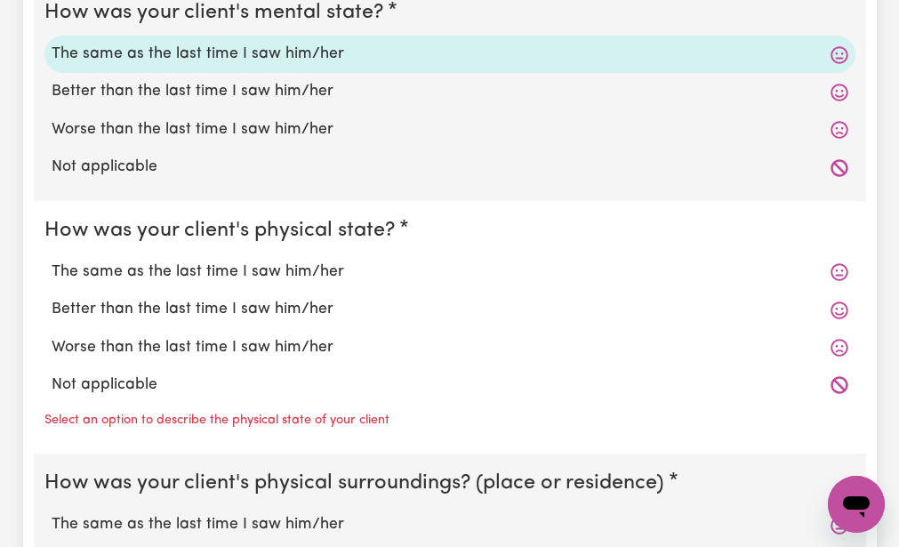
click at [133, 218] on legend "How was your client's physical state?" at bounding box center [222, 230] width 357 height 31
click at [124, 268] on label "The same as the last time I saw him/her" at bounding box center [450, 271] width 796 height 23
click at [52, 260] on input "The same as the last time I saw him/her" at bounding box center [51, 260] width 1 height 1
radio input "true"
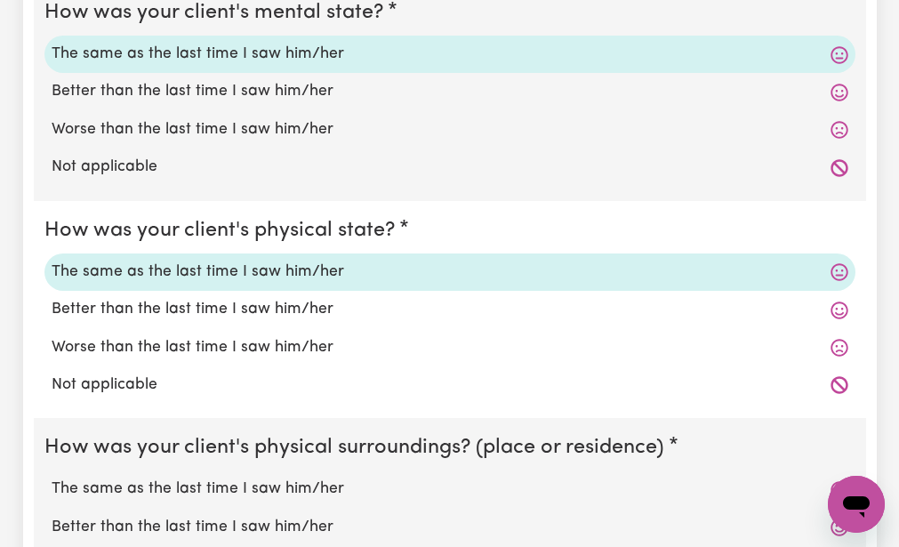
click at [88, 411] on fieldset "How was your client's physical state? The same as the last time I saw him/her B…" at bounding box center [450, 310] width 832 height 218
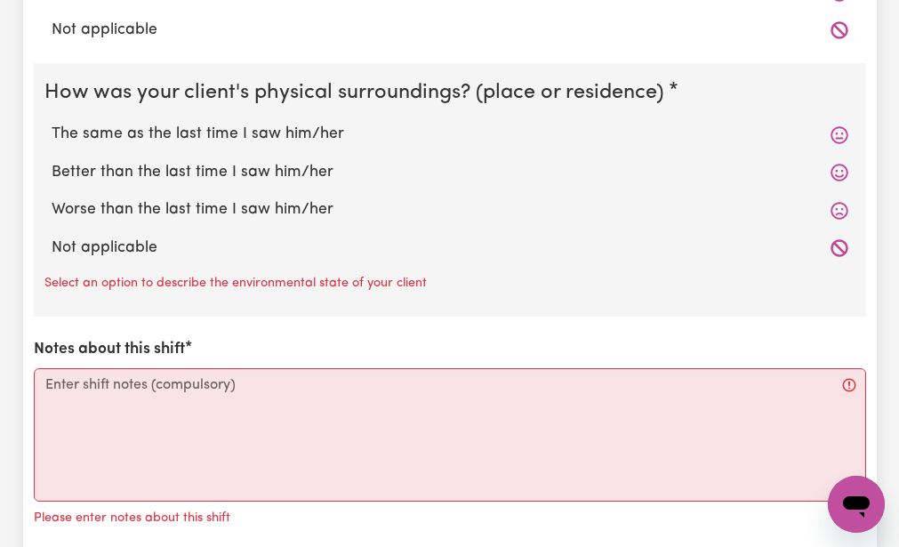
scroll to position [1920, 0]
click at [128, 127] on label "The same as the last time I saw him/her" at bounding box center [450, 133] width 796 height 23
click at [52, 122] on input "The same as the last time I saw him/her" at bounding box center [51, 121] width 1 height 1
radio input "true"
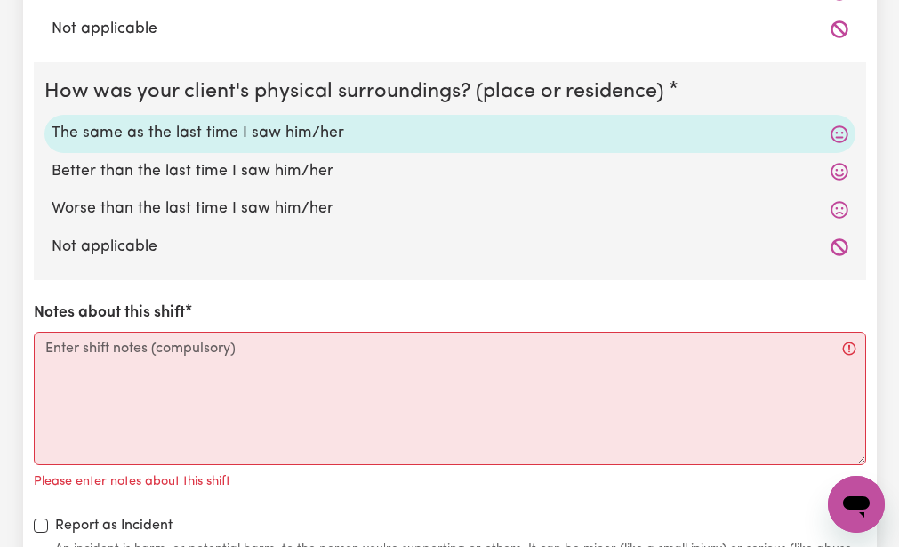
click at [84, 290] on div "How was your client's mental state? The same as the last time I saw him/her Bet…" at bounding box center [450, 103] width 832 height 950
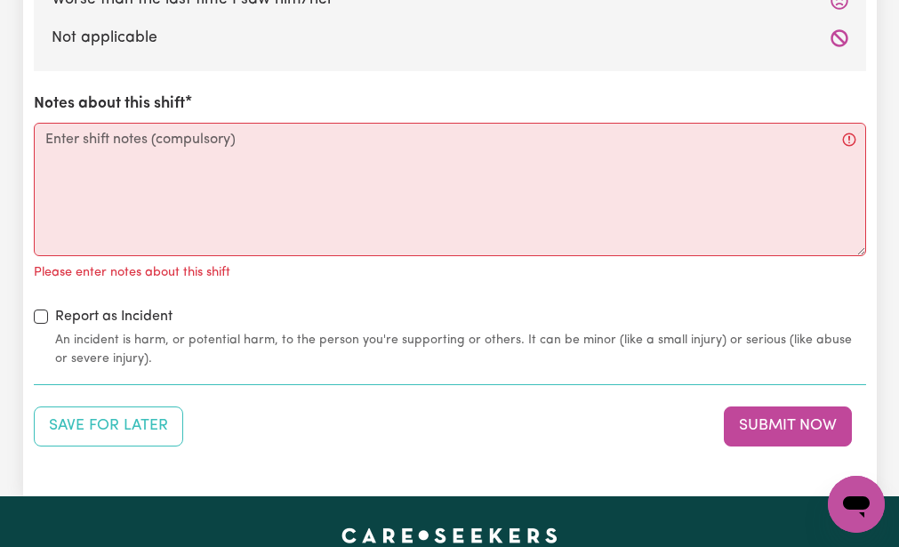
scroll to position [2133, 0]
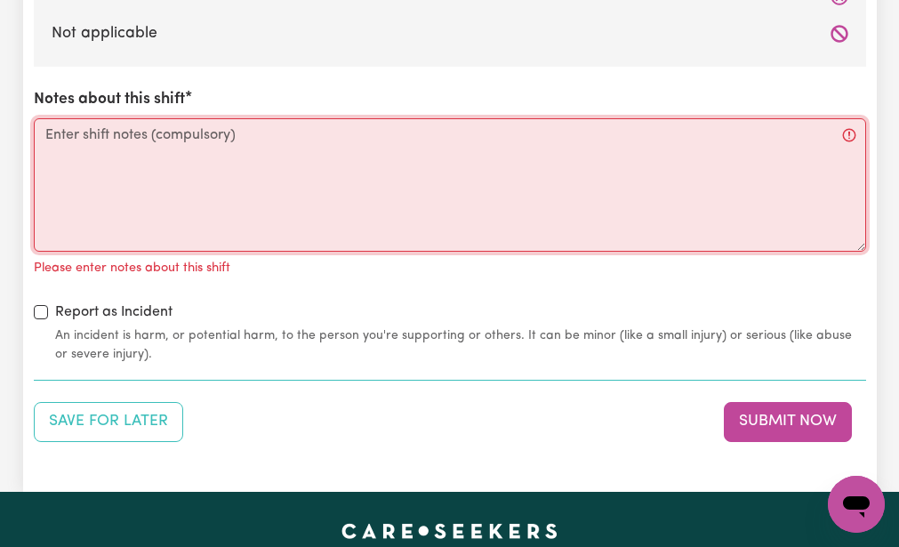
click at [52, 134] on textarea "Notes about this shift" at bounding box center [450, 184] width 832 height 133
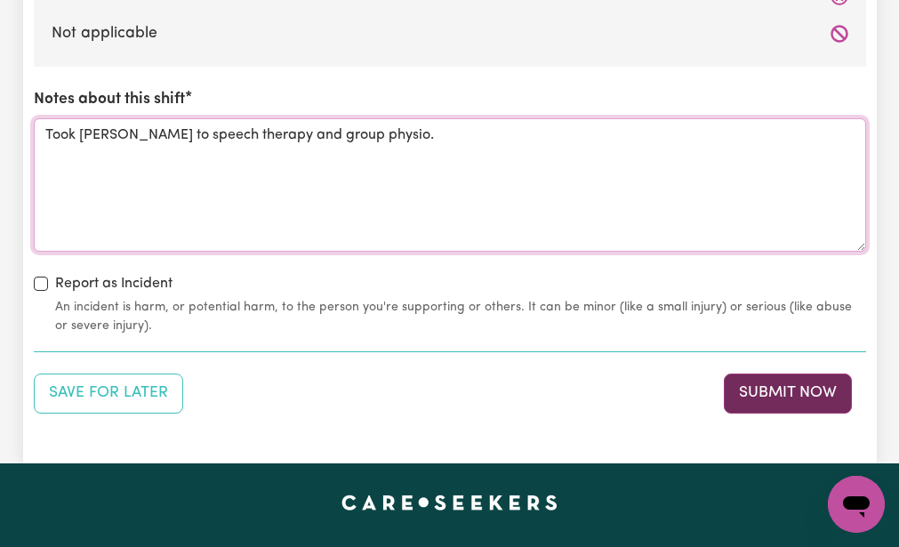
type textarea "Took Claude to speech therapy and group physio."
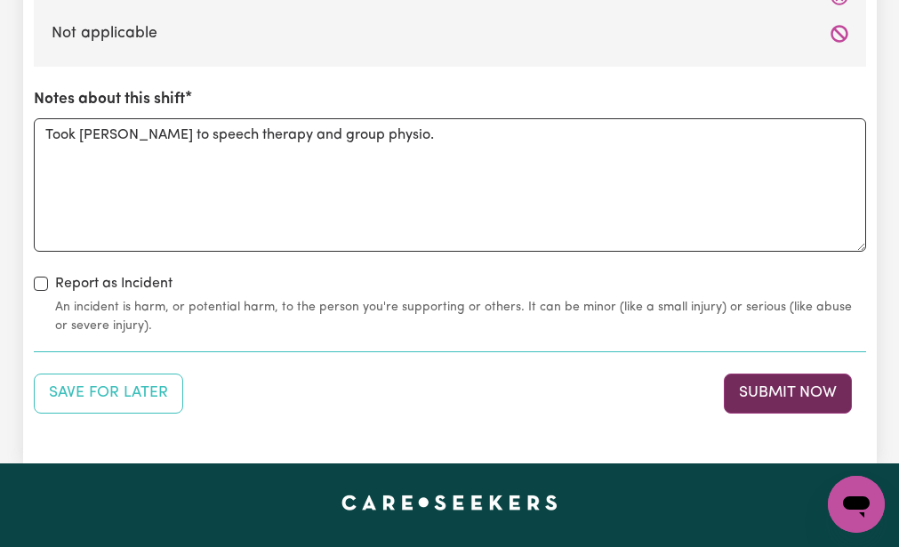
click at [738, 394] on button "Submit Now" at bounding box center [788, 392] width 128 height 39
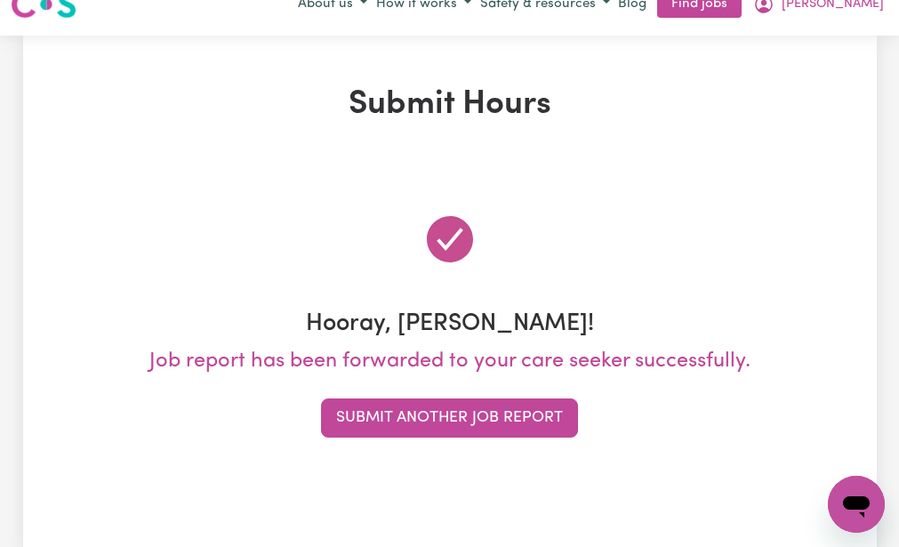
scroll to position [0, 0]
